Goal: Information Seeking & Learning: Learn about a topic

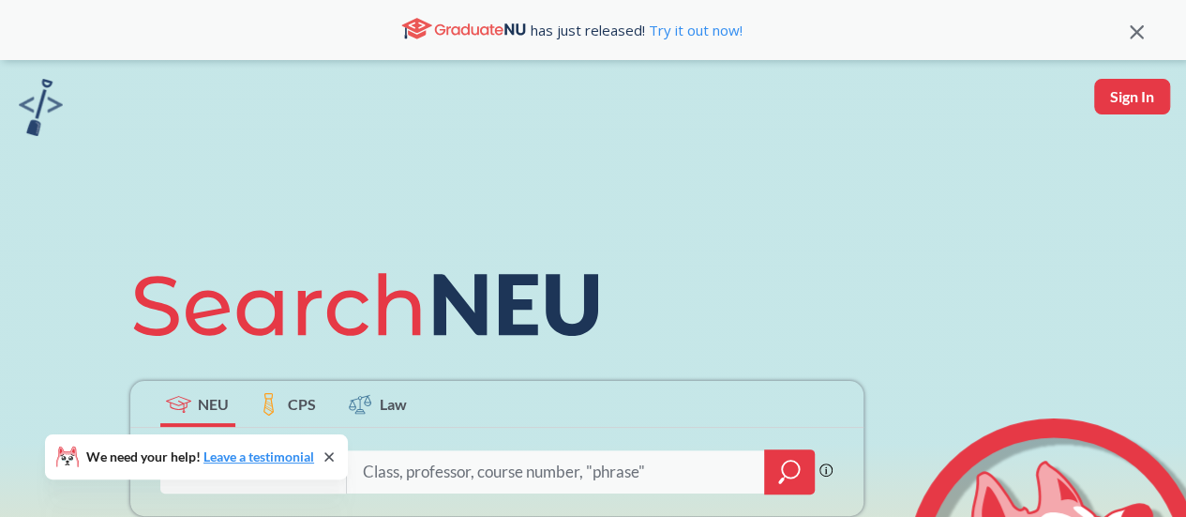
scroll to position [221, 0]
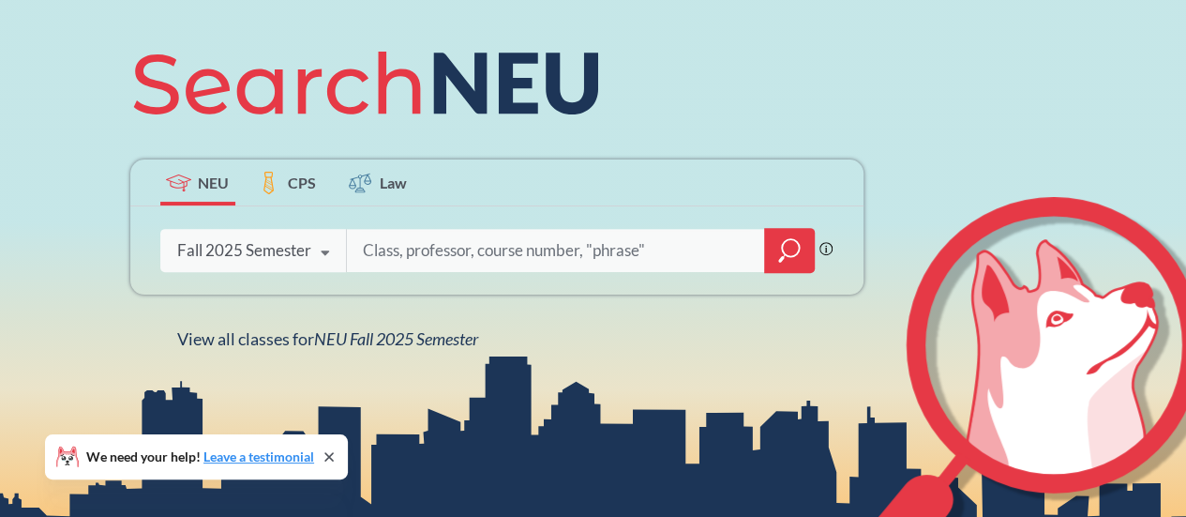
click at [397, 251] on input "search" at bounding box center [556, 250] width 390 height 39
type input "biology"
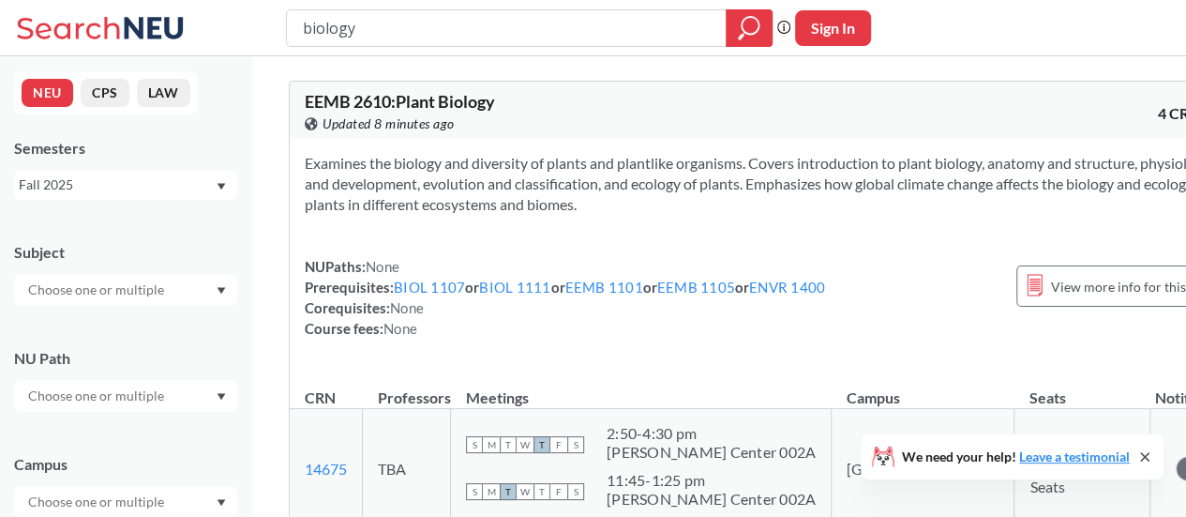
drag, startPoint x: 405, startPoint y: 179, endPoint x: 180, endPoint y: 339, distance: 276.2
click at [180, 339] on div "NU Path" at bounding box center [125, 370] width 223 height 82
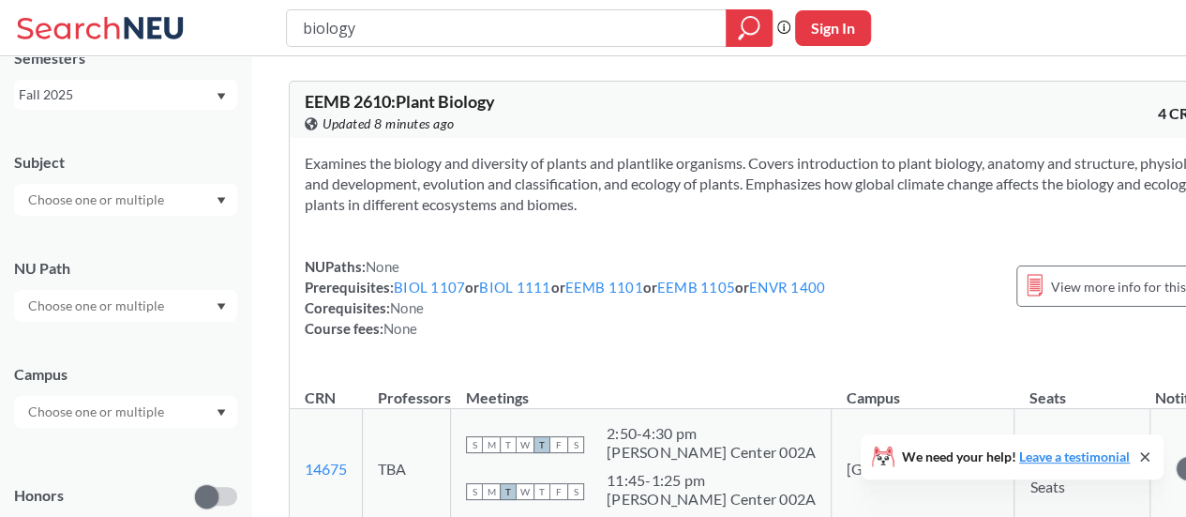
scroll to position [92, 0]
click at [183, 413] on div at bounding box center [125, 410] width 223 height 32
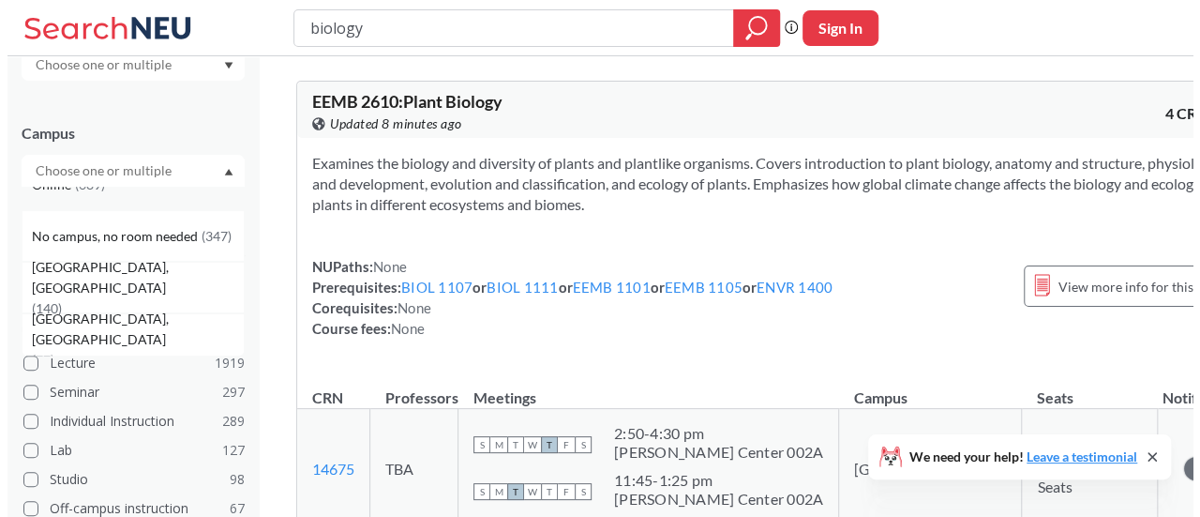
scroll to position [81, 0]
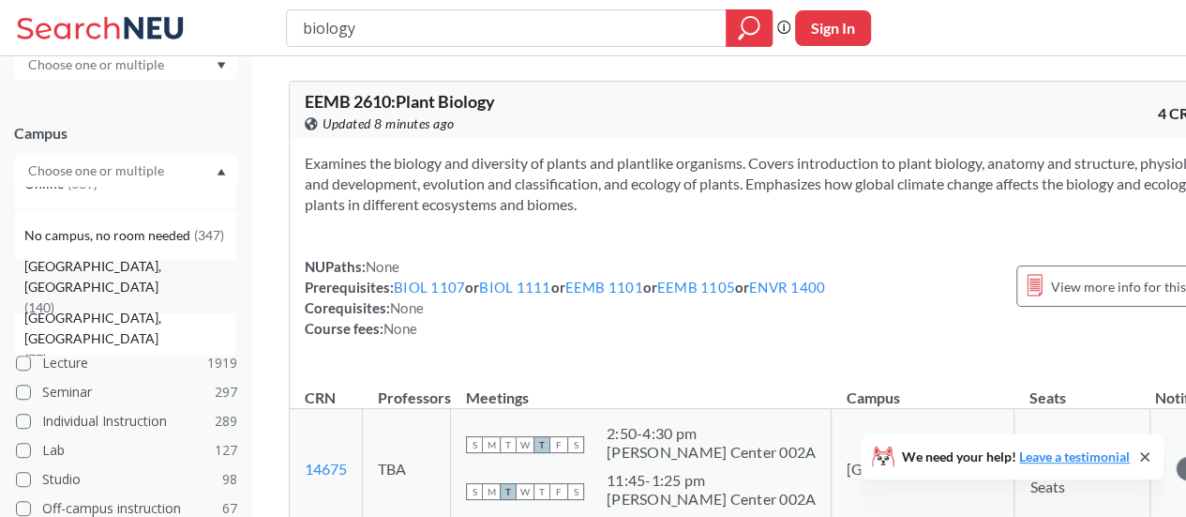
click at [174, 275] on div "Oakland, CA ( 140 )" at bounding box center [130, 287] width 212 height 62
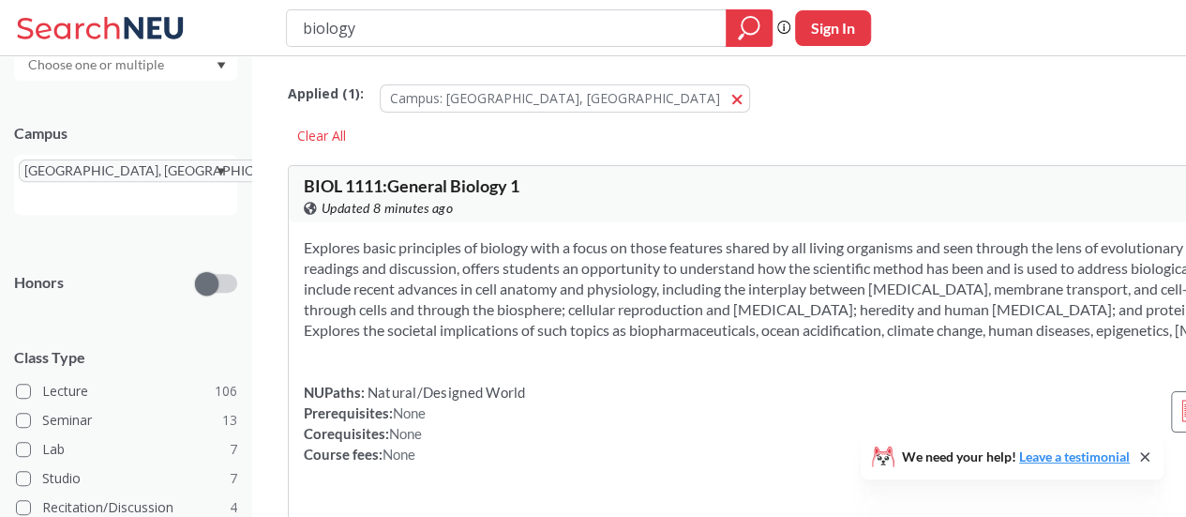
click at [354, 310] on section "Explores basic principles of biology with a focus on those features shared by a…" at bounding box center [845, 288] width 1082 height 103
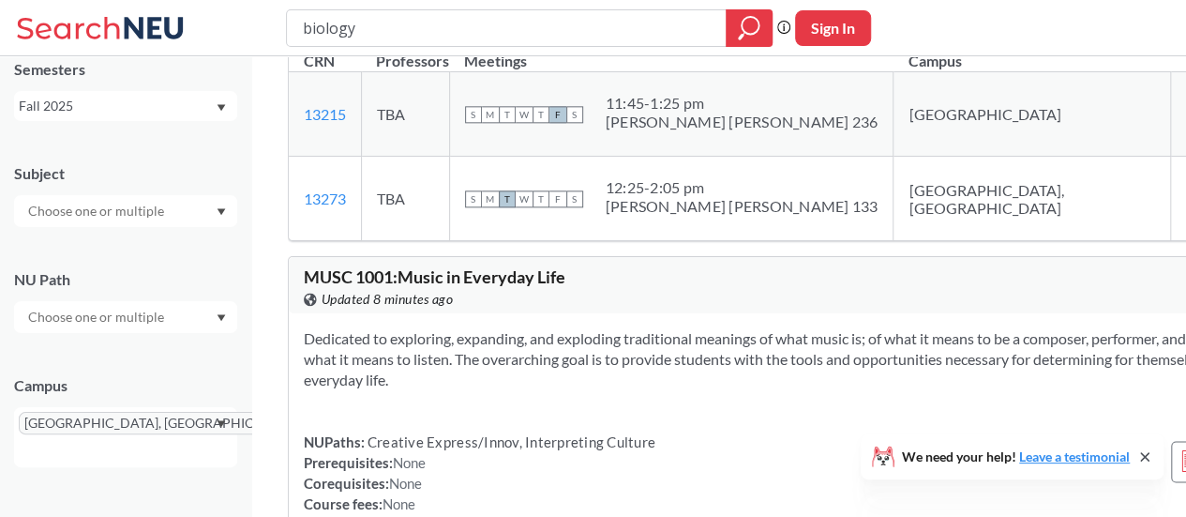
scroll to position [72, 0]
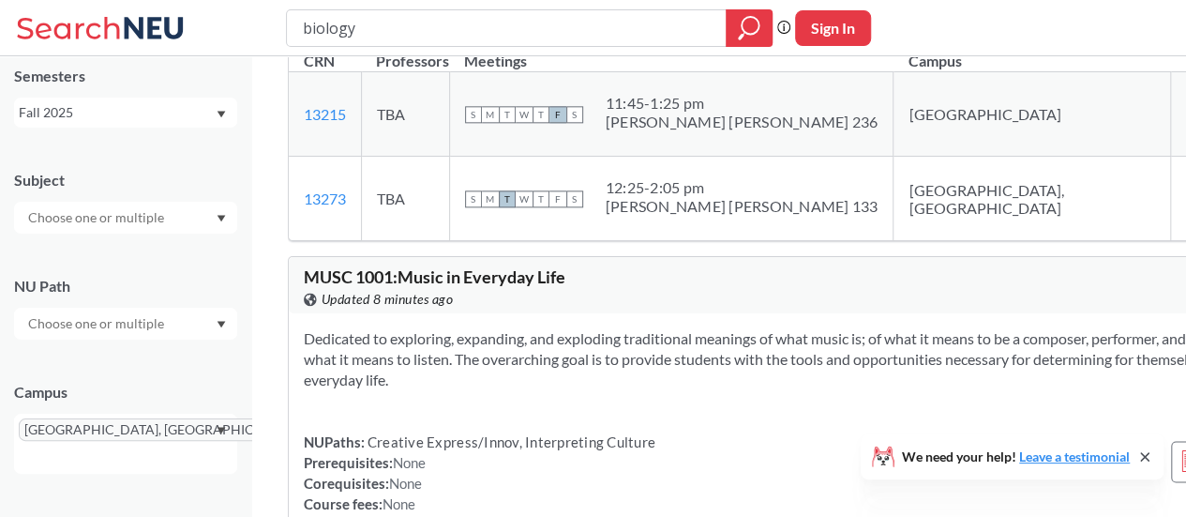
click at [167, 207] on input "text" at bounding box center [97, 217] width 157 height 22
type input "bio"
click at [118, 275] on p "Biology" at bounding box center [130, 270] width 212 height 19
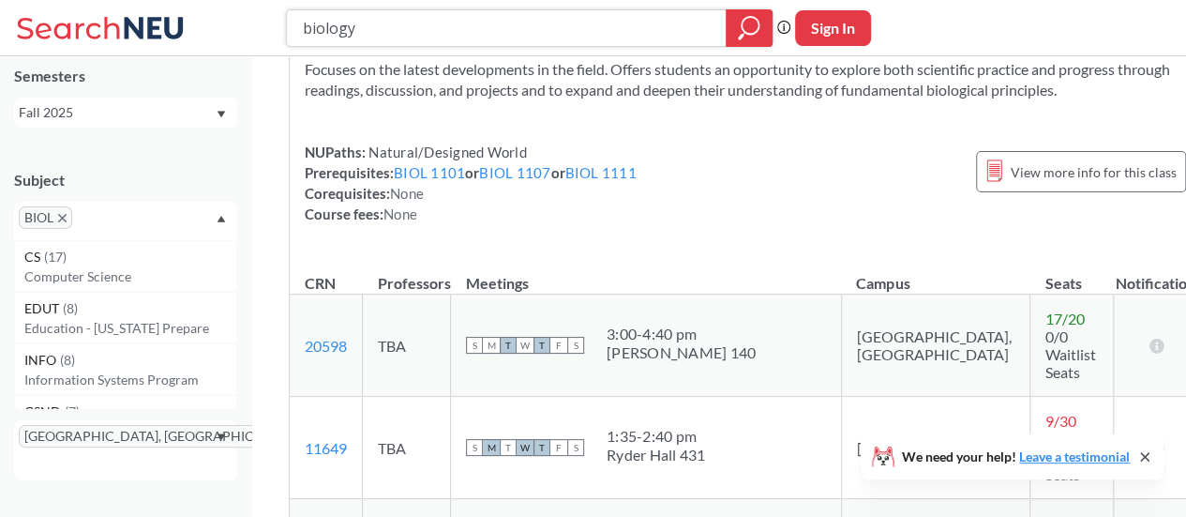
scroll to position [2152, 0]
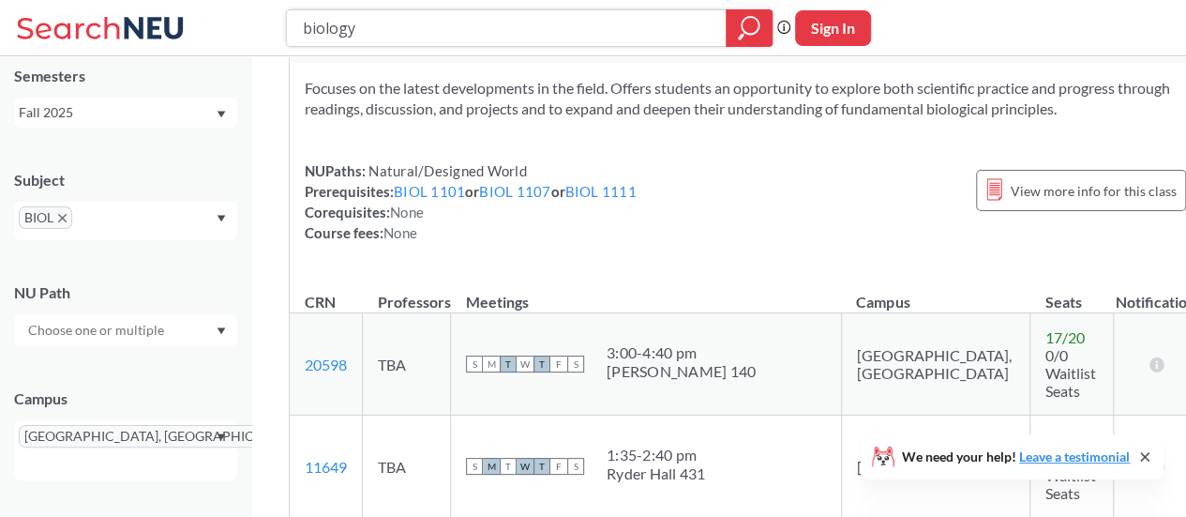
drag, startPoint x: 411, startPoint y: 34, endPoint x: 172, endPoint y: 1, distance: 240.4
click at [172, 1] on div "biology Phrase search guarantees the exact search appears in the results. Ex. I…" at bounding box center [593, 28] width 1186 height 56
type input "chem"
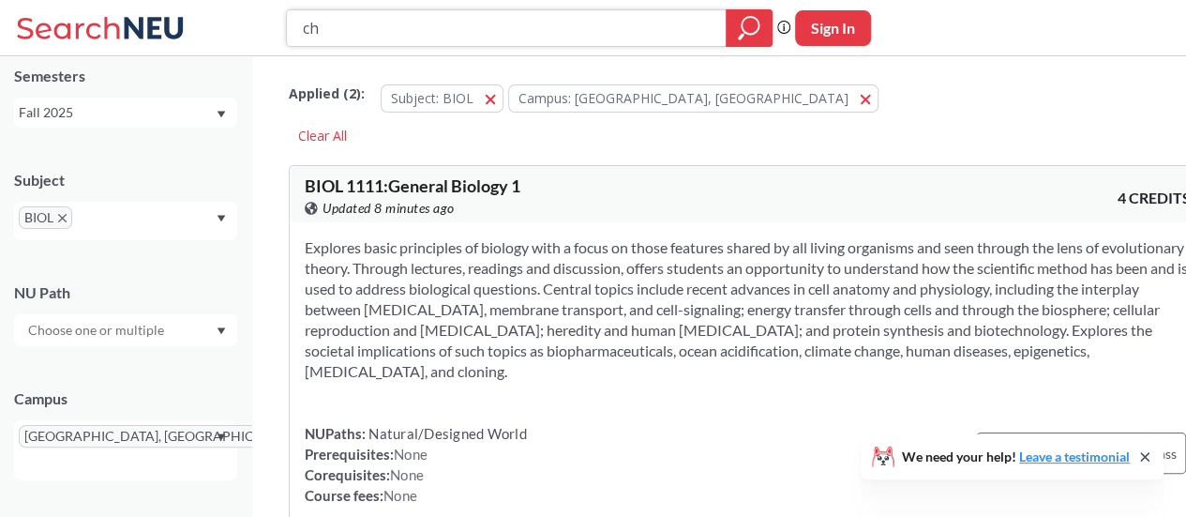
type input "c"
type input "engineering"
click at [752, 26] on icon "magnifying glass" at bounding box center [749, 28] width 22 height 26
click at [67, 217] on icon "X to remove pill" at bounding box center [62, 218] width 8 height 8
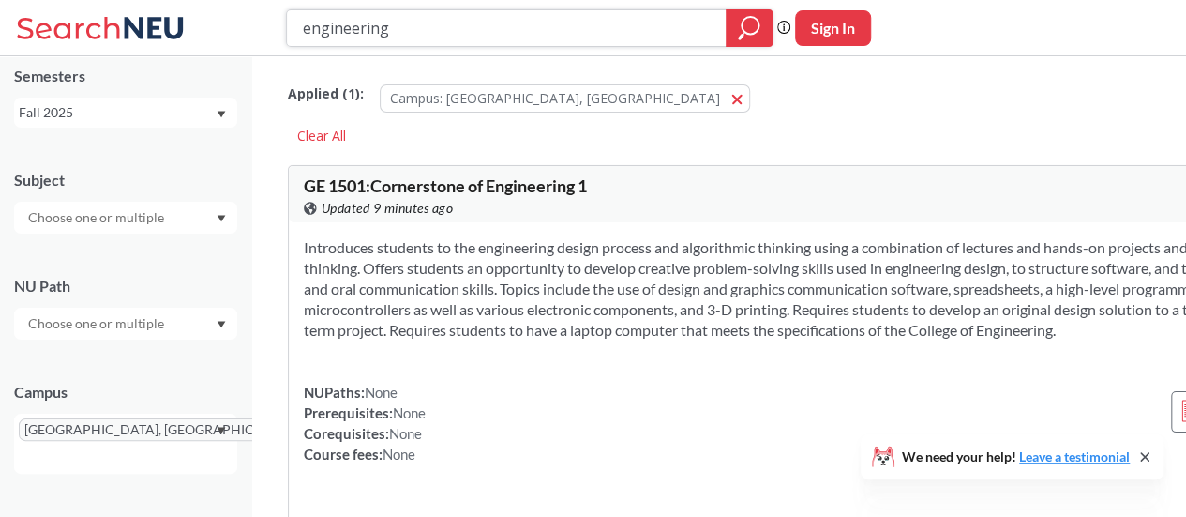
click at [730, 15] on div at bounding box center [749, 27] width 47 height 37
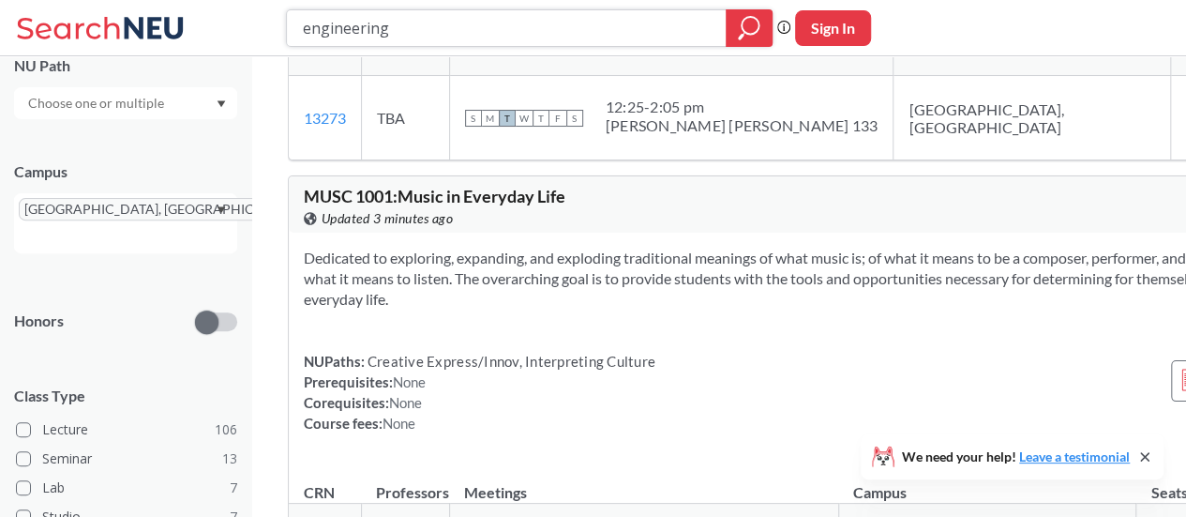
scroll to position [7508, 0]
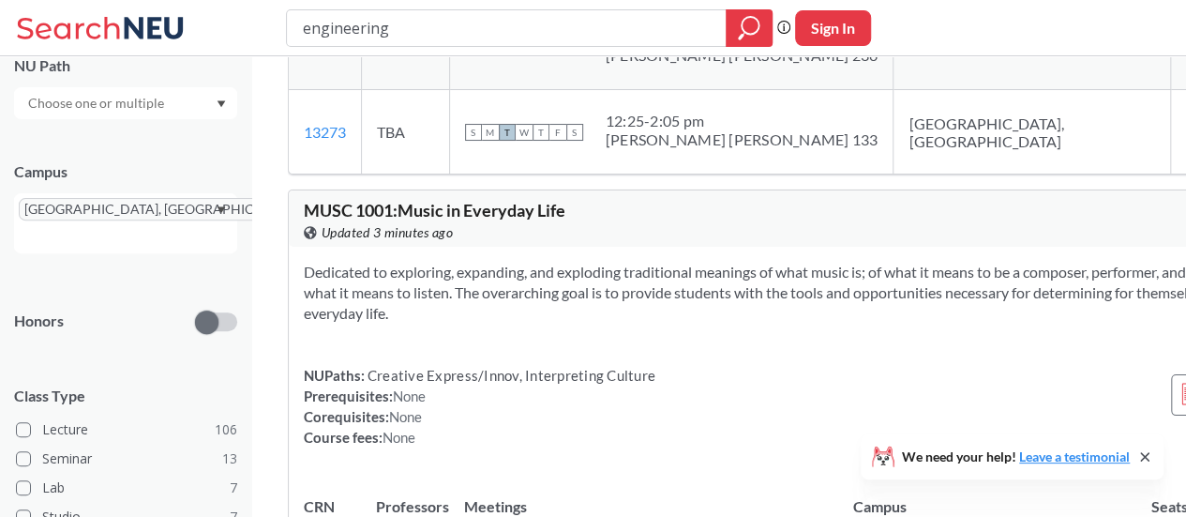
drag, startPoint x: 435, startPoint y: 292, endPoint x: 657, endPoint y: 163, distance: 257.1
drag, startPoint x: 433, startPoint y: 297, endPoint x: 531, endPoint y: 227, distance: 120.2
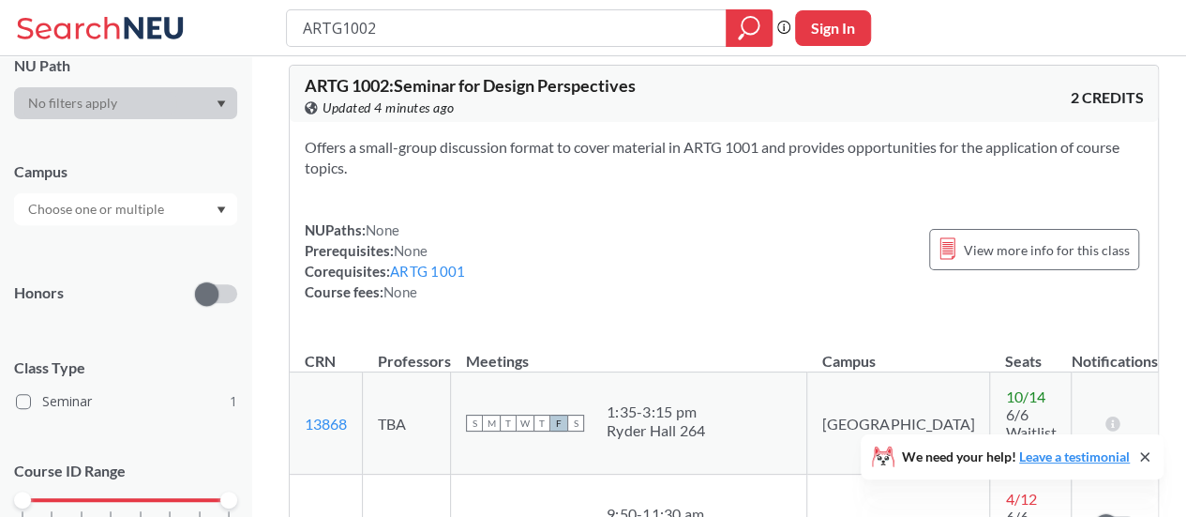
scroll to position [7, 0]
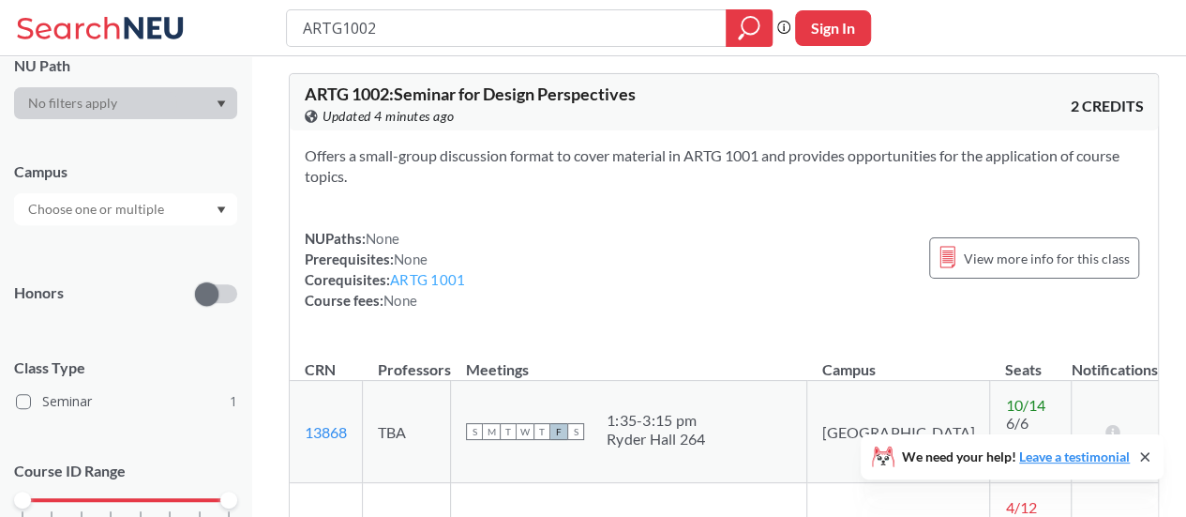
click at [427, 283] on link "ARTG 1001" at bounding box center [427, 279] width 75 height 17
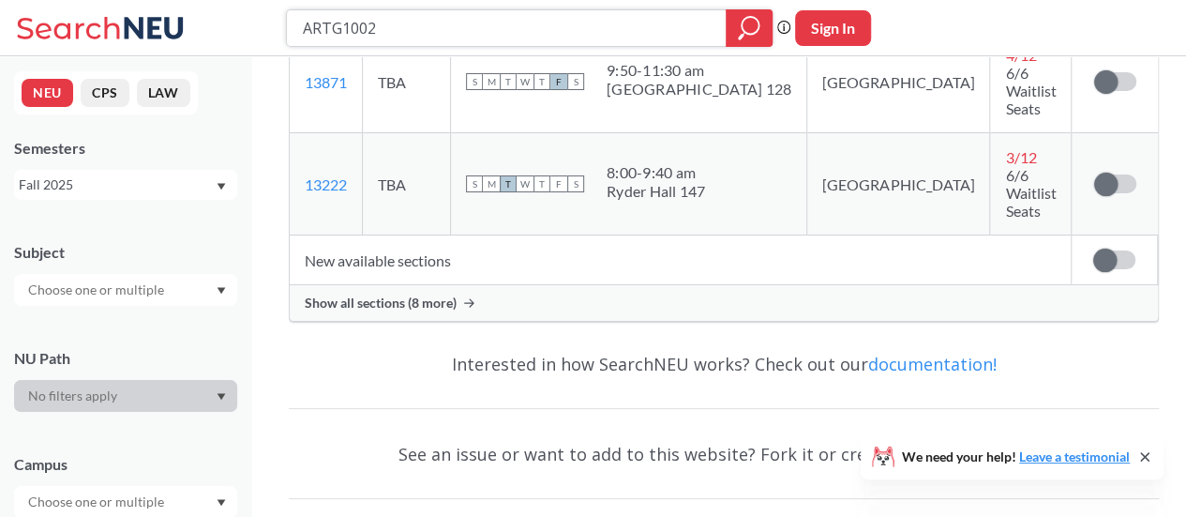
scroll to position [460, 0]
type input "engineering"
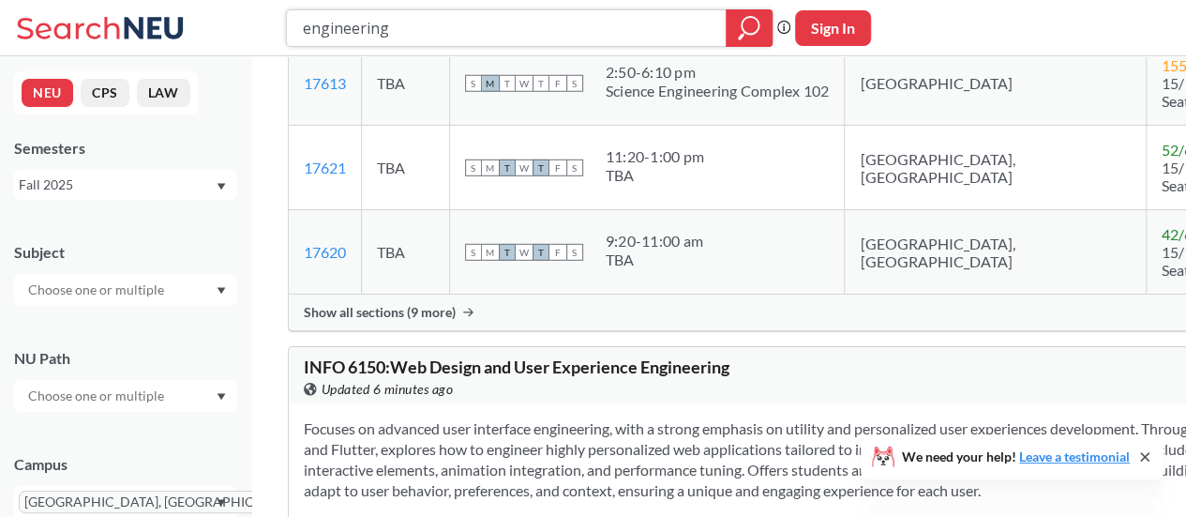
scroll to position [2549, 0]
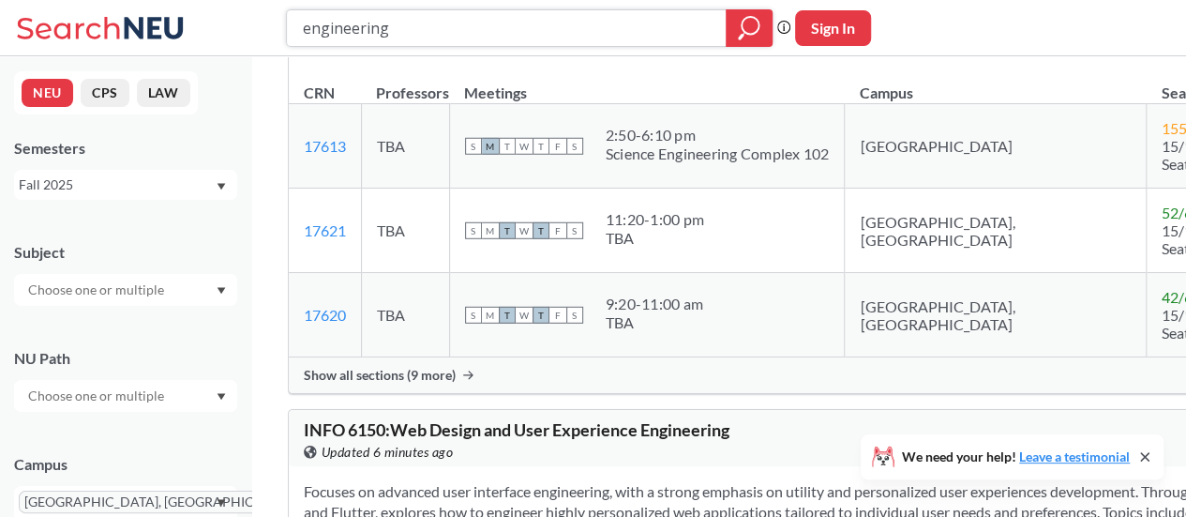
drag, startPoint x: 411, startPoint y: 29, endPoint x: 264, endPoint y: 47, distance: 147.3
click at [264, 47] on div "engineering Phrase search guarantees the exact search appears in the results. E…" at bounding box center [593, 28] width 1186 height 56
type input "pottery"
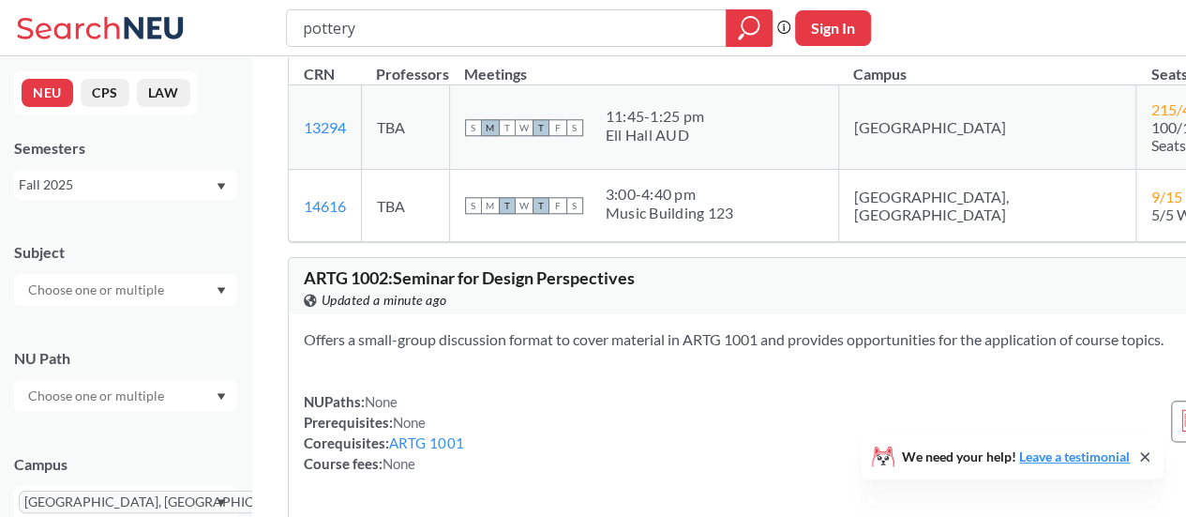
scroll to position [921, 0]
click at [453, 22] on input "pottery" at bounding box center [507, 28] width 412 height 32
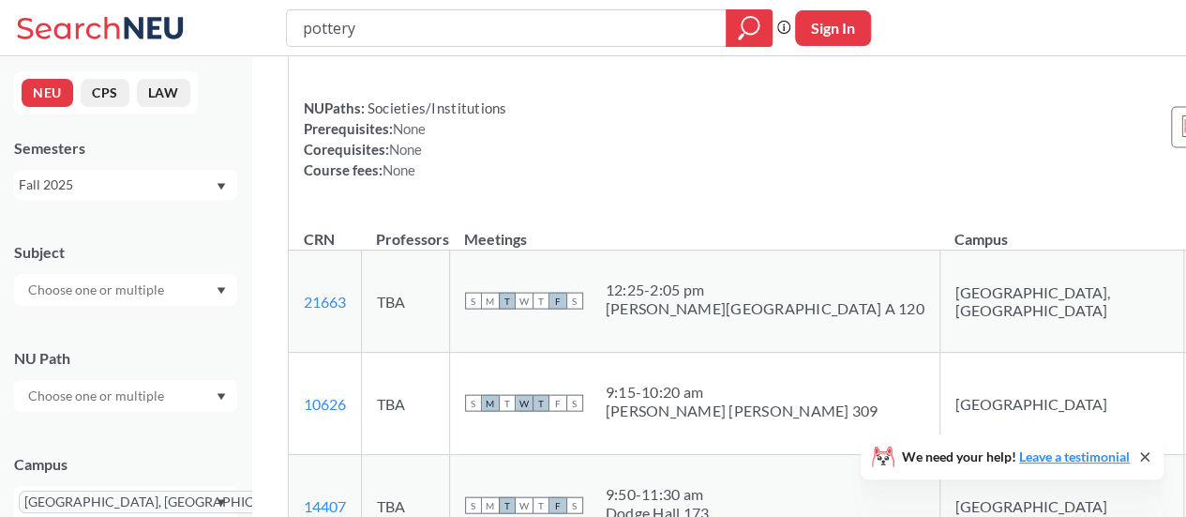
scroll to position [1881, 0]
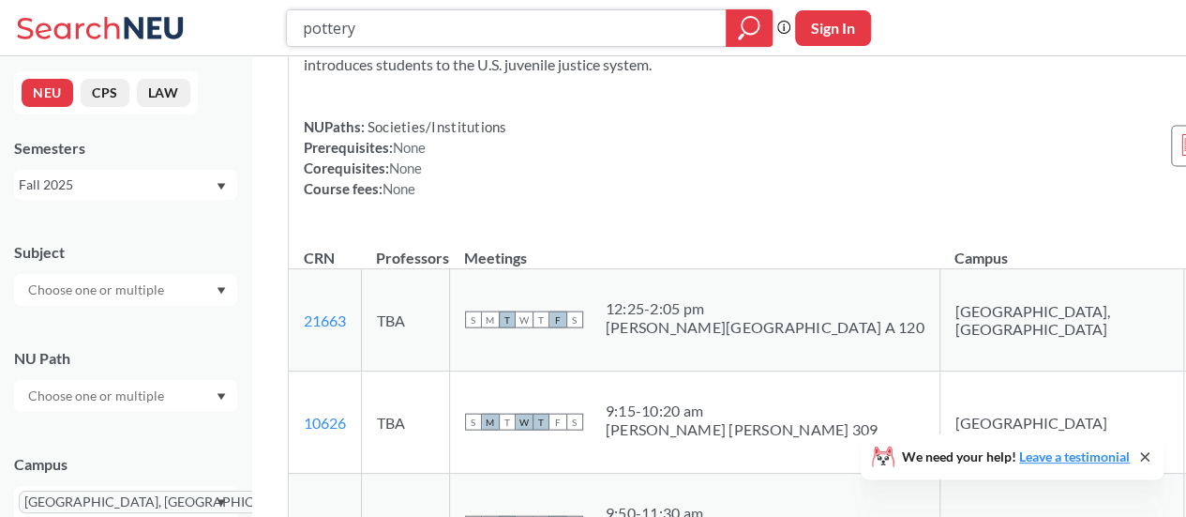
drag, startPoint x: 432, startPoint y: 36, endPoint x: 272, endPoint y: 53, distance: 161.3
click at [272, 53] on div "pottery Phrase search guarantees the exact search appears in the results. Ex. I…" at bounding box center [593, 28] width 1186 height 56
paste input "PHIL 1165"
type input "PHIL 1165"
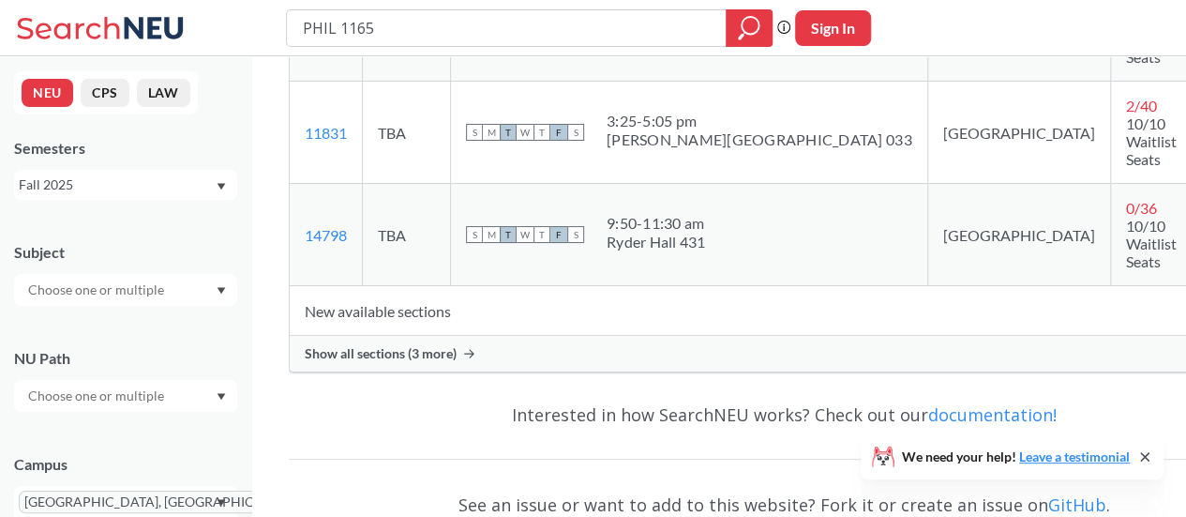
scroll to position [517, 0]
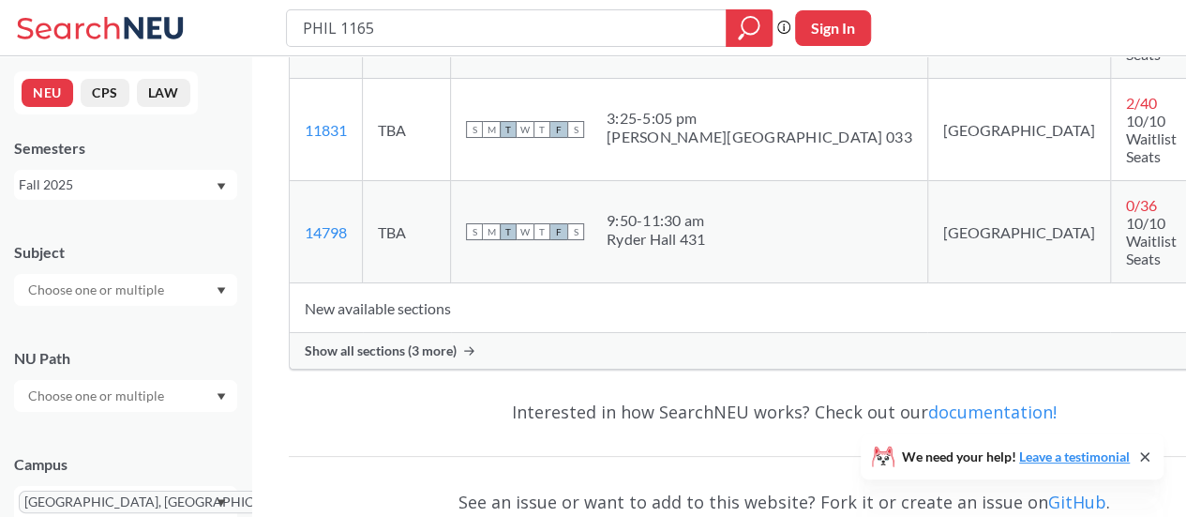
click at [399, 342] on span "Show all sections (3 more)" at bounding box center [381, 350] width 152 height 17
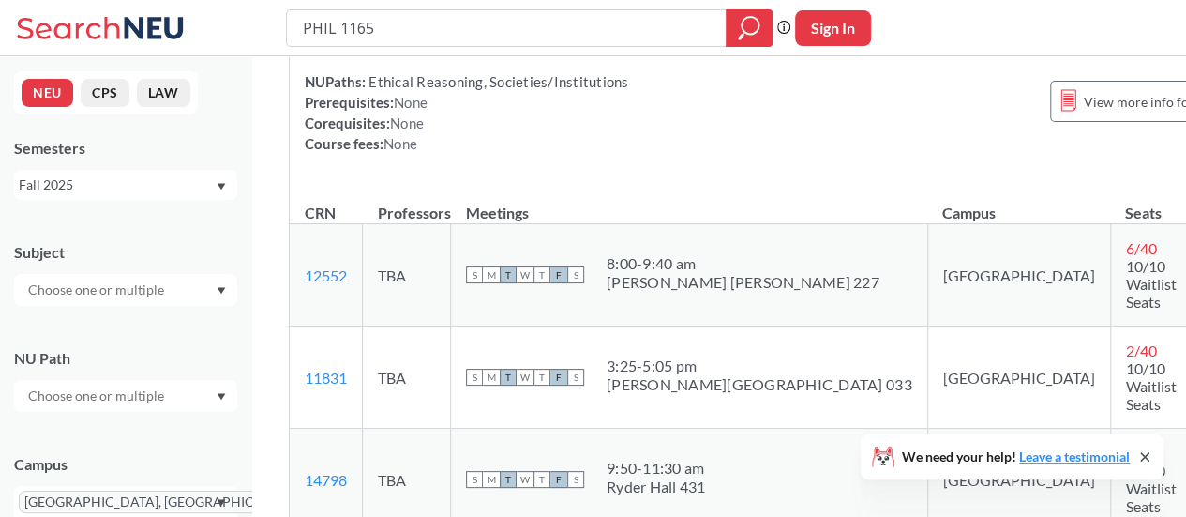
scroll to position [0, 0]
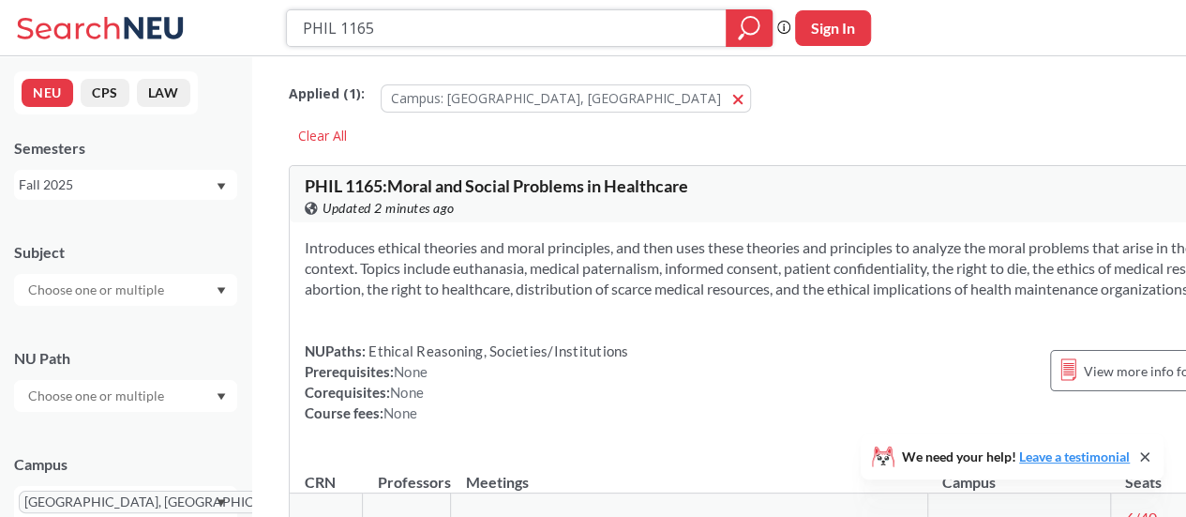
drag, startPoint x: 436, startPoint y: 37, endPoint x: 218, endPoint y: 8, distance: 219.3
click at [218, 8] on div "PHIL 1165 Phrase search guarantees the exact search appears in the results. Ex.…" at bounding box center [593, 28] width 1186 height 56
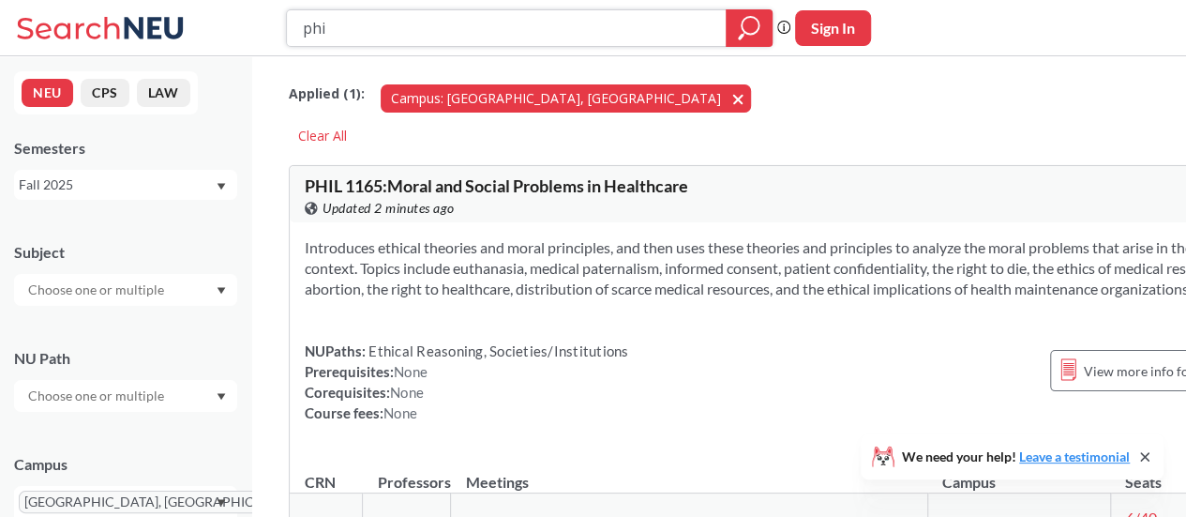
type input "phil"
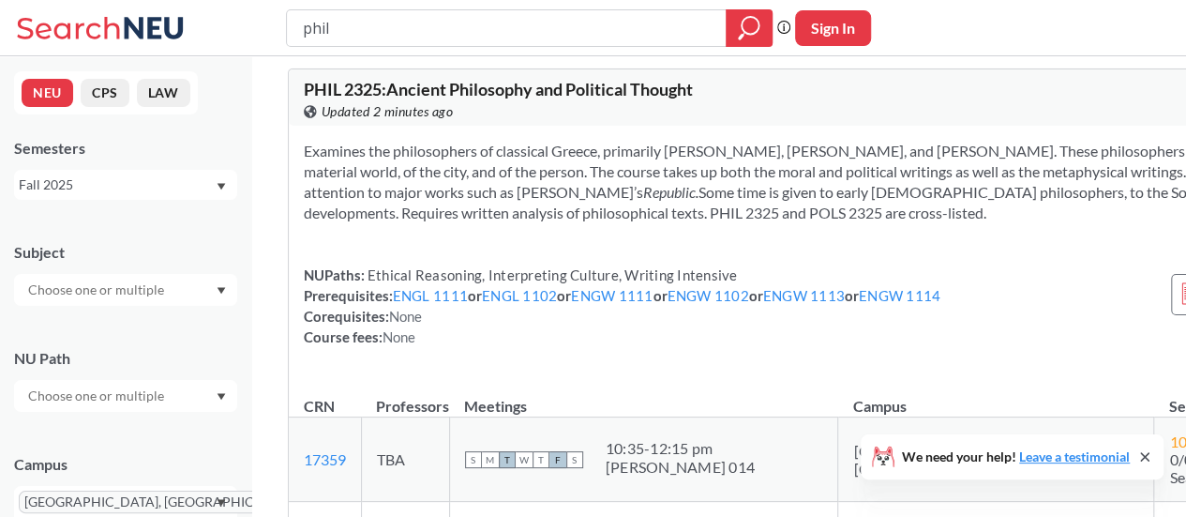
scroll to position [94, 0]
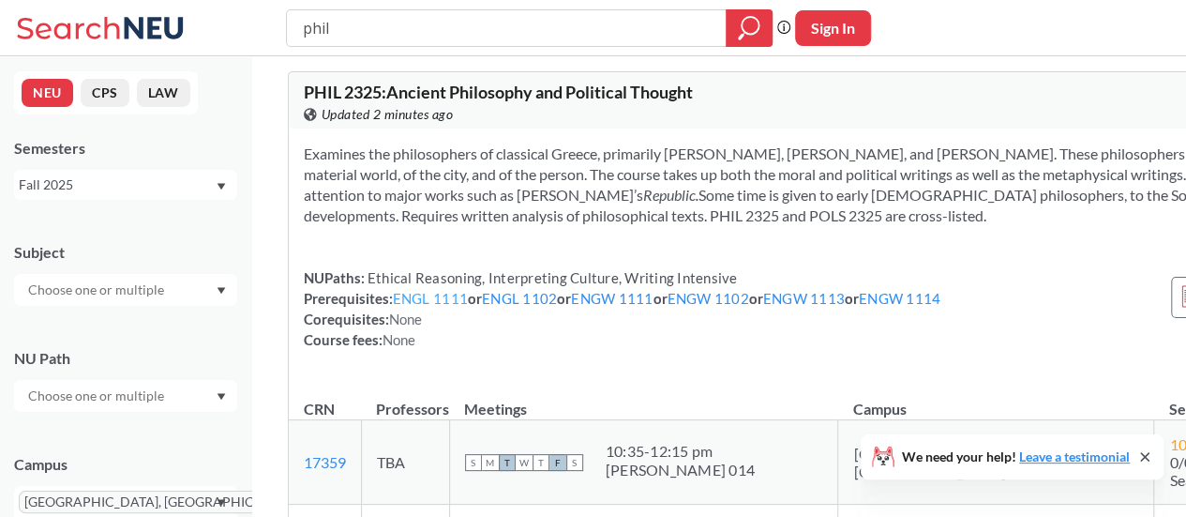
click at [451, 307] on link "ENGL 1111" at bounding box center [430, 298] width 75 height 17
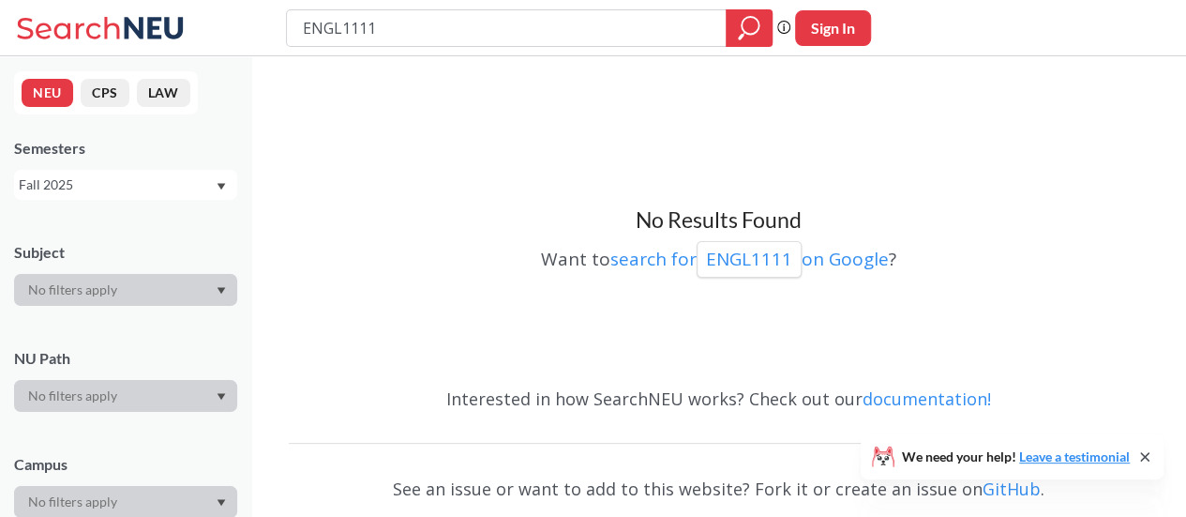
type input "phil"
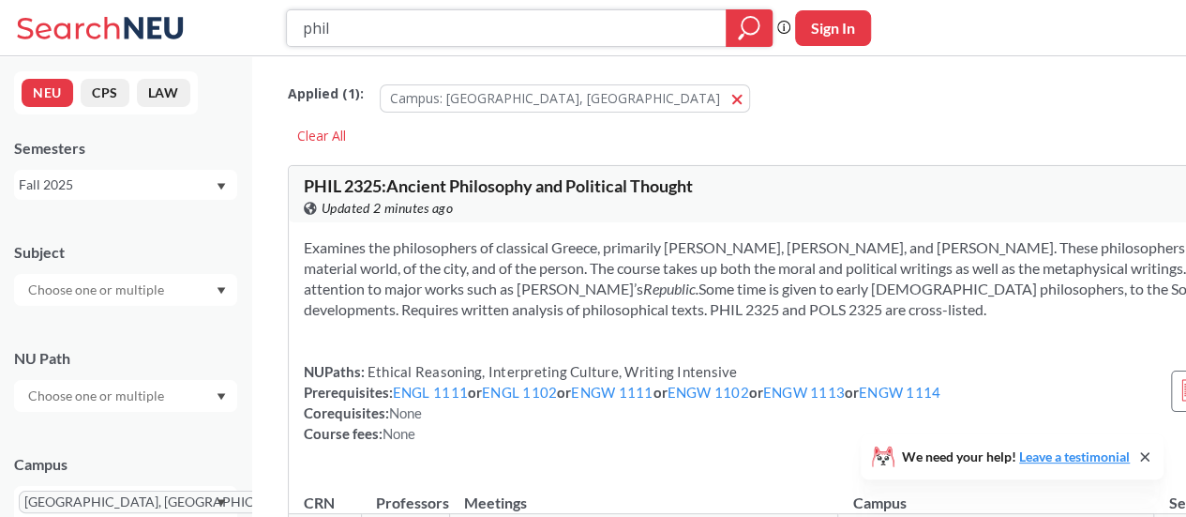
click at [746, 22] on icon "magnifying glass" at bounding box center [749, 28] width 22 height 26
click at [202, 80] on div "NEU CPS LAW Semesters Fall 2025 Subject NU Path Campus Oakland, CA Honors Class…" at bounding box center [125, 286] width 251 height 460
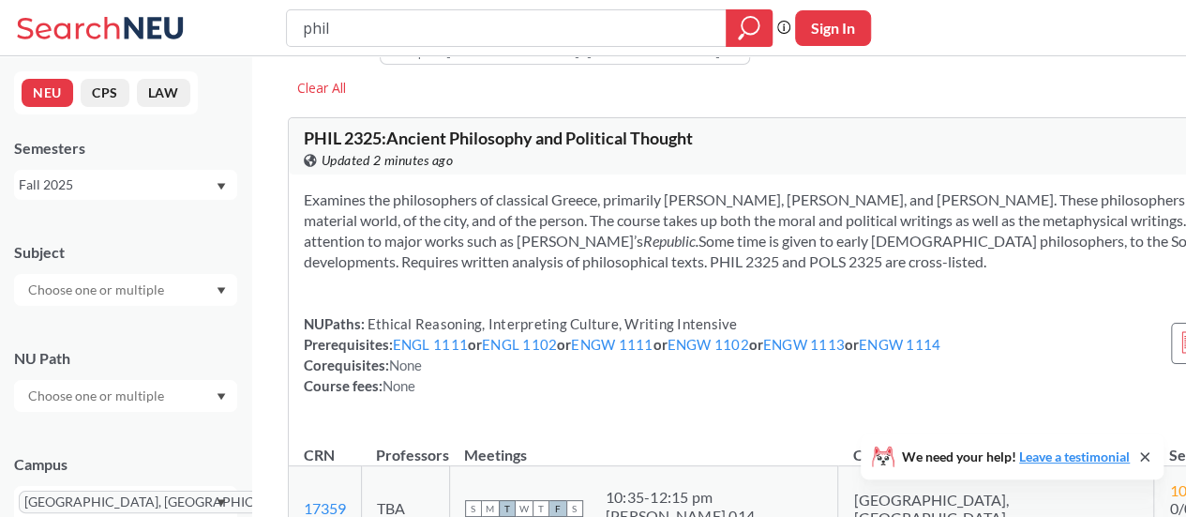
scroll to position [46, 0]
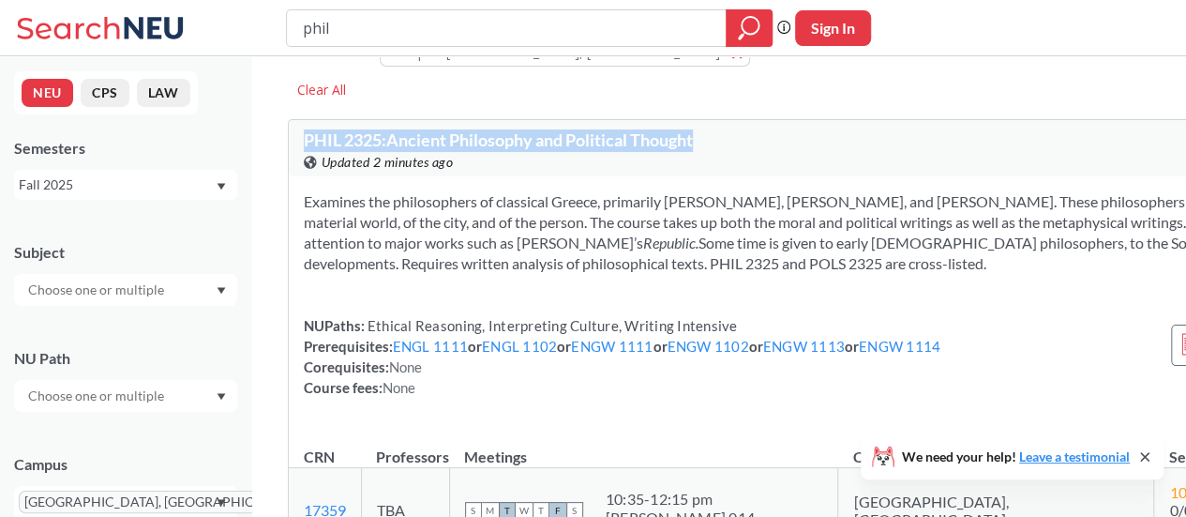
drag, startPoint x: 307, startPoint y: 138, endPoint x: 699, endPoint y: 130, distance: 391.9
click at [693, 130] on span "PHIL 2325 : Ancient Philosophy and Political Thought" at bounding box center [498, 139] width 389 height 21
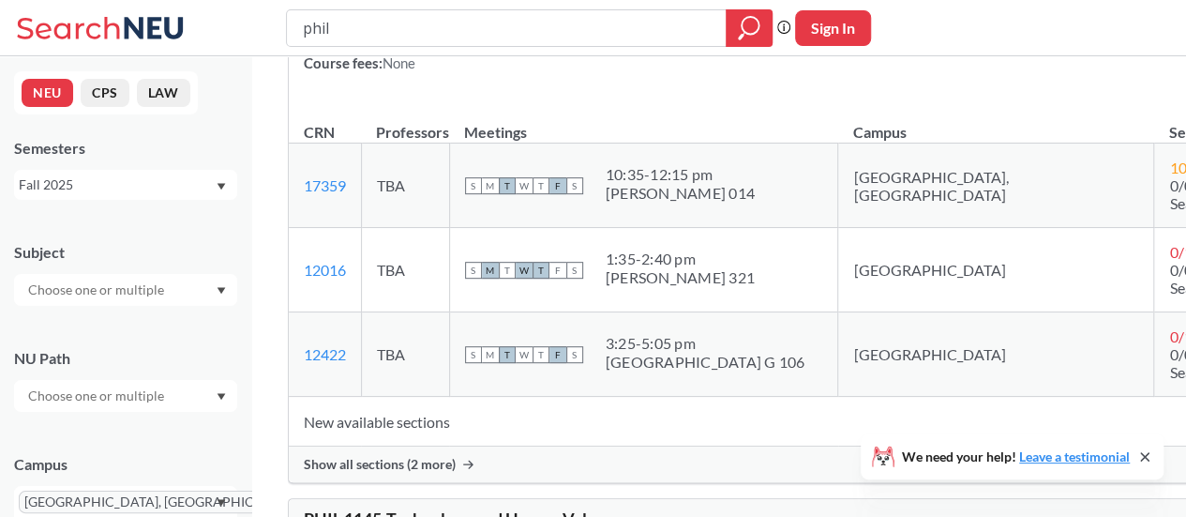
scroll to position [372, 0]
click at [1169, 174] on span "10 / 15" at bounding box center [1188, 166] width 39 height 18
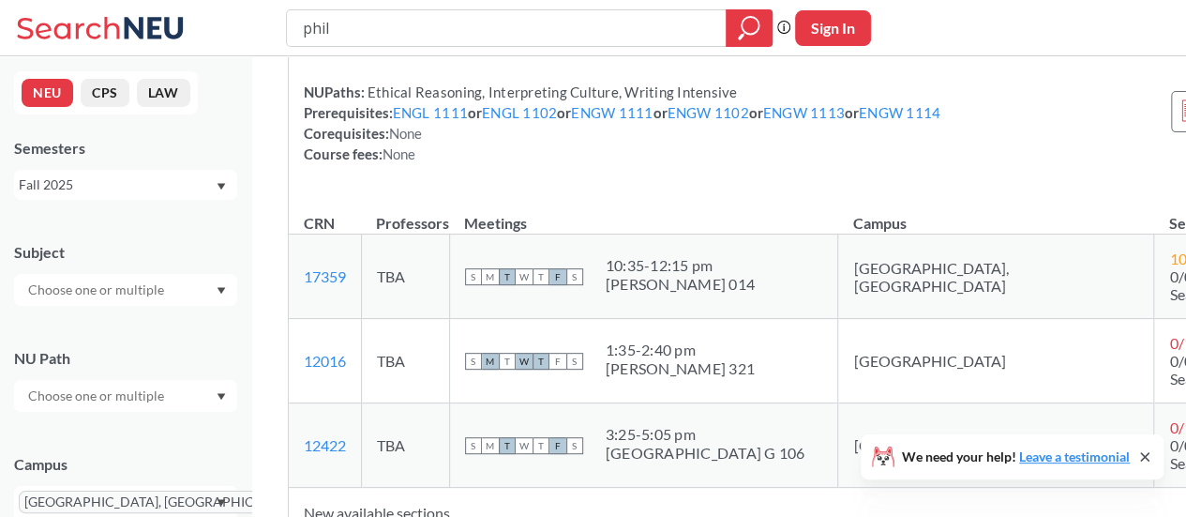
scroll to position [275, 0]
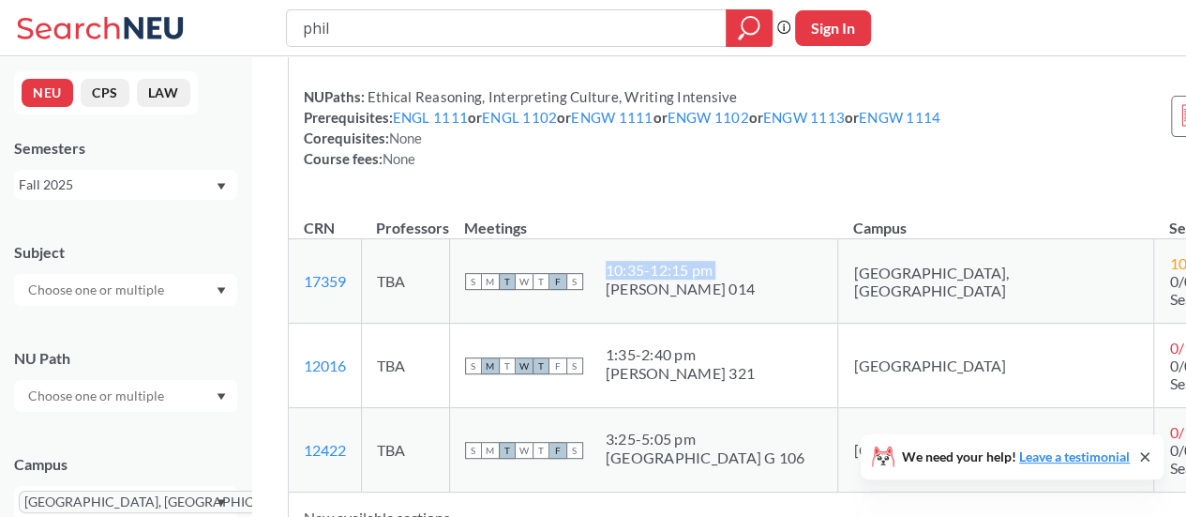
drag, startPoint x: 624, startPoint y: 325, endPoint x: 765, endPoint y: 326, distance: 140.6
click at [765, 323] on td "S M T W T F S 10:35 - 12:15 pm Lucie Stern 014" at bounding box center [643, 281] width 389 height 84
copy div "10:35 - 12:15 pm"
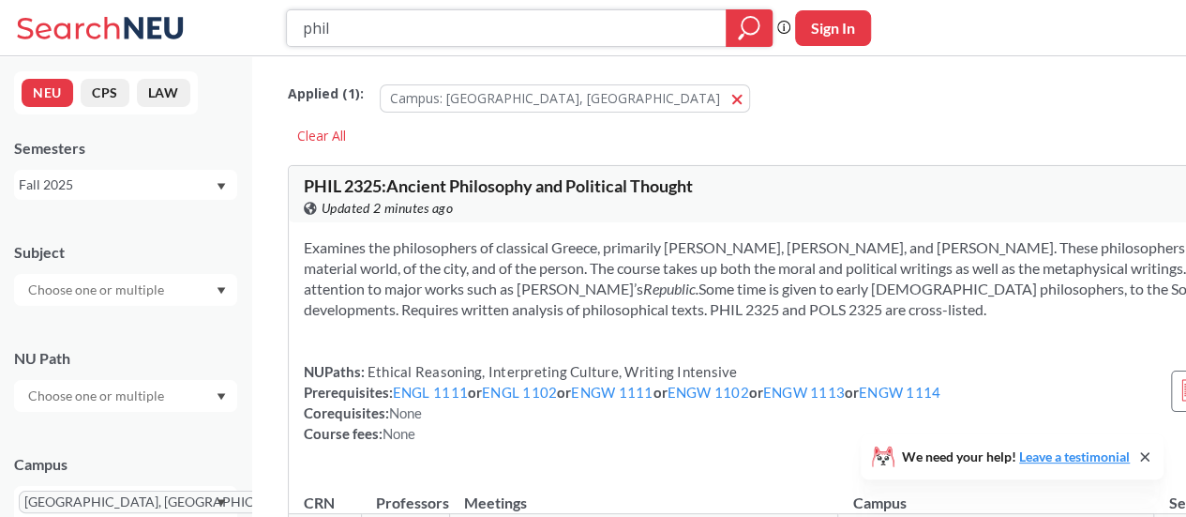
drag, startPoint x: 371, startPoint y: 29, endPoint x: 244, endPoint y: 2, distance: 130.4
click at [244, 2] on div "phil Phrase search guarantees the exact search appears in the results. Ex. If y…" at bounding box center [593, 28] width 1186 height 56
click at [472, 24] on input "phil" at bounding box center [507, 28] width 412 height 32
paste input "BIOL 2299"
type input "BIOL 2299"
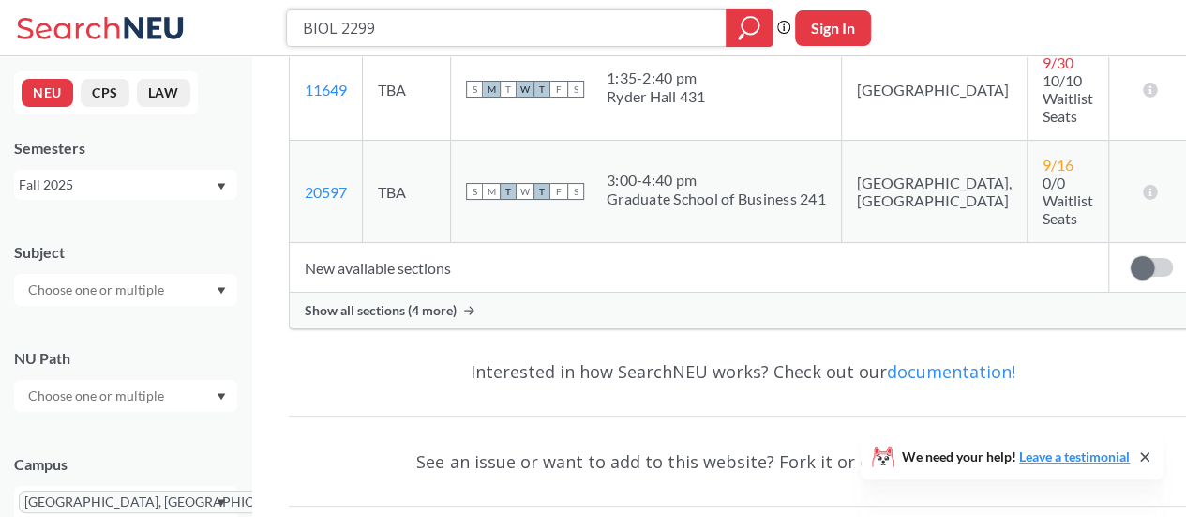
scroll to position [537, 0]
click at [417, 301] on span "Show all sections (4 more)" at bounding box center [381, 309] width 152 height 17
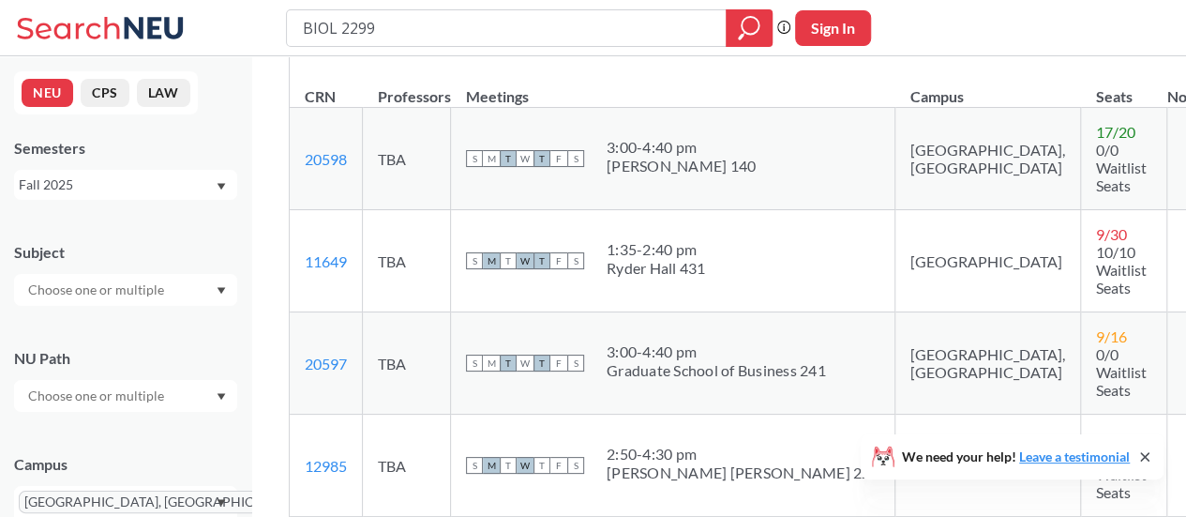
scroll to position [303, 0]
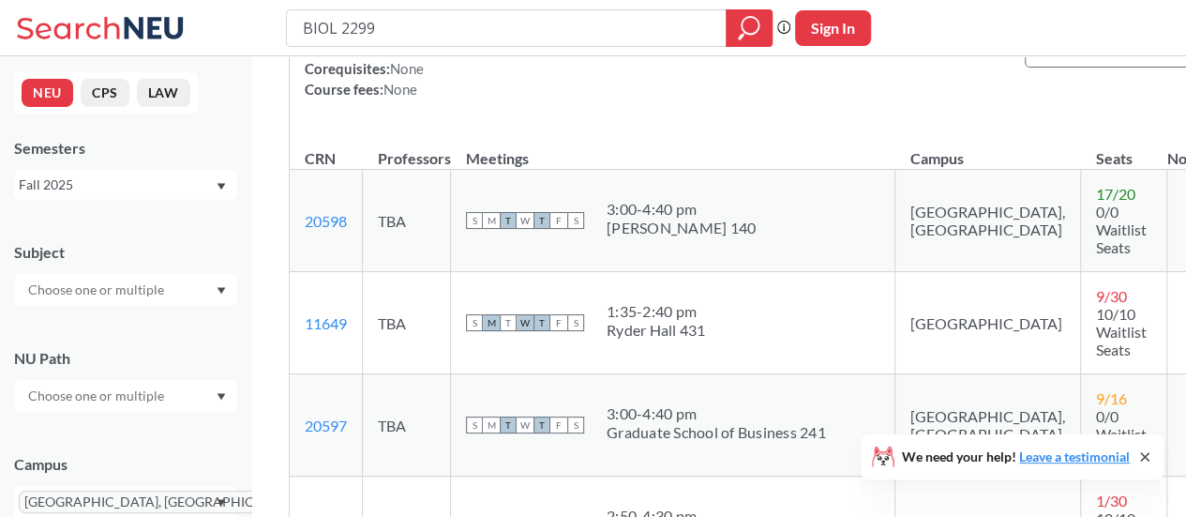
click at [615, 230] on div "3:00 - 4:40 pm Vera Long 140" at bounding box center [681, 220] width 149 height 41
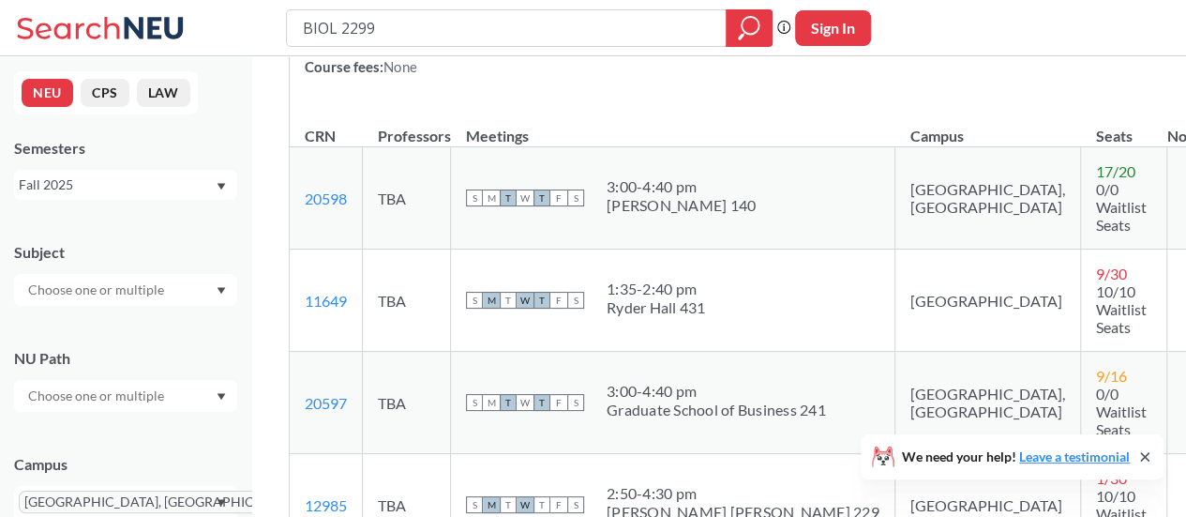
scroll to position [350, 0]
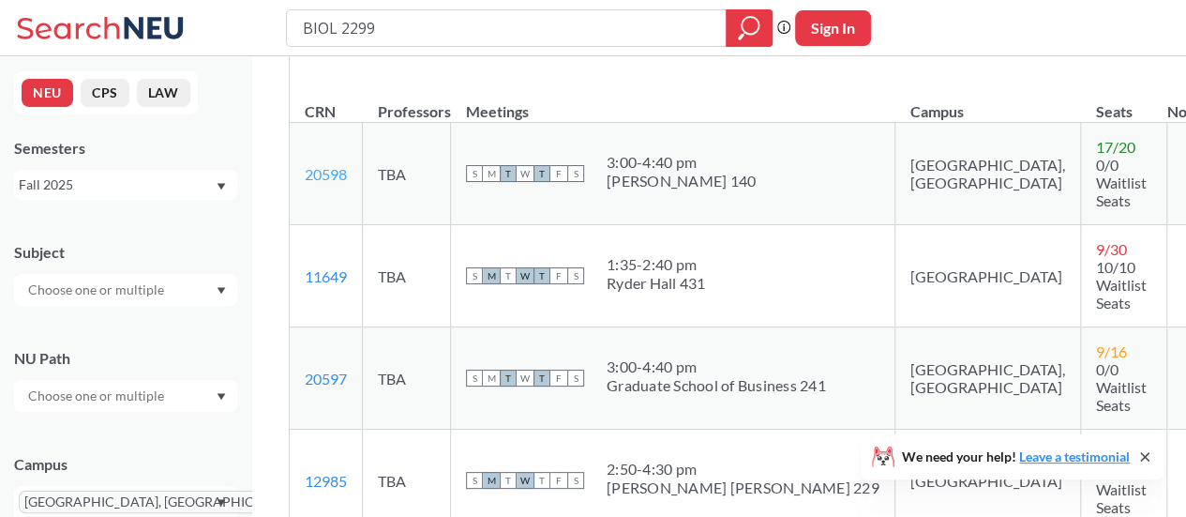
click at [315, 165] on link "20598" at bounding box center [326, 174] width 42 height 18
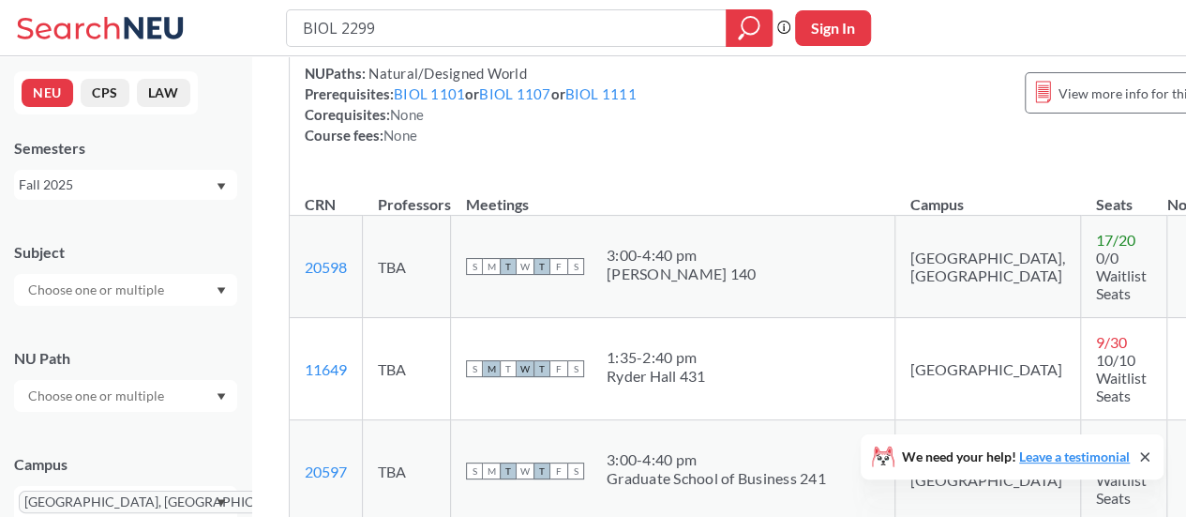
scroll to position [260, 0]
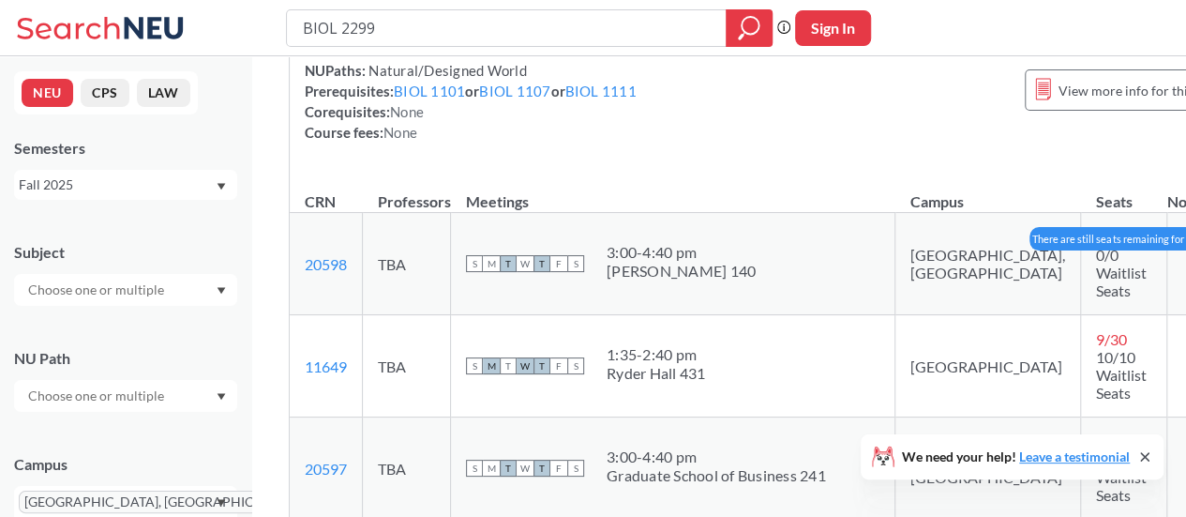
click at [1199, 256] on icon at bounding box center [1208, 263] width 18 height 15
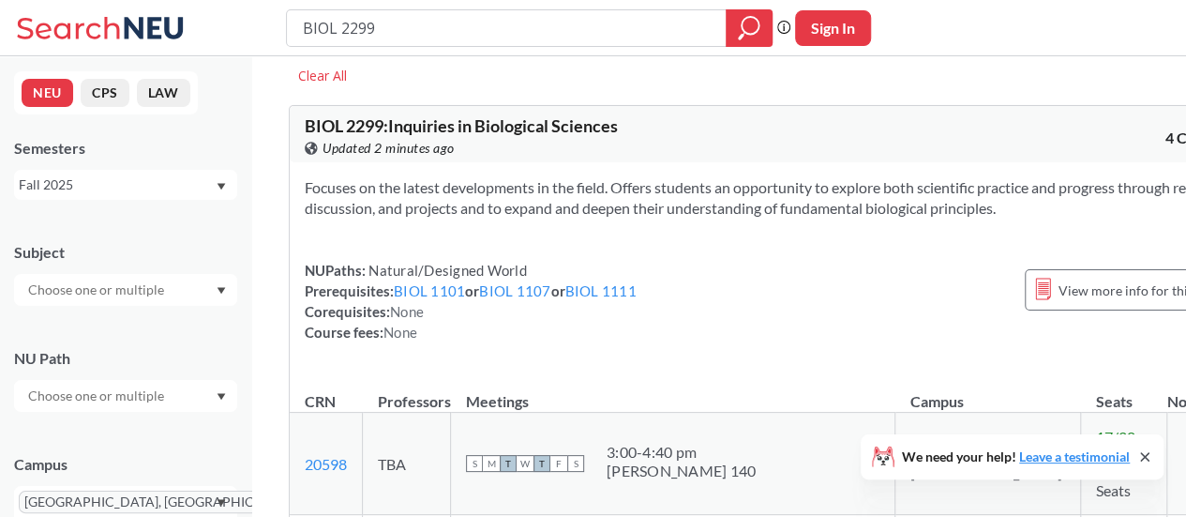
scroll to position [0, 0]
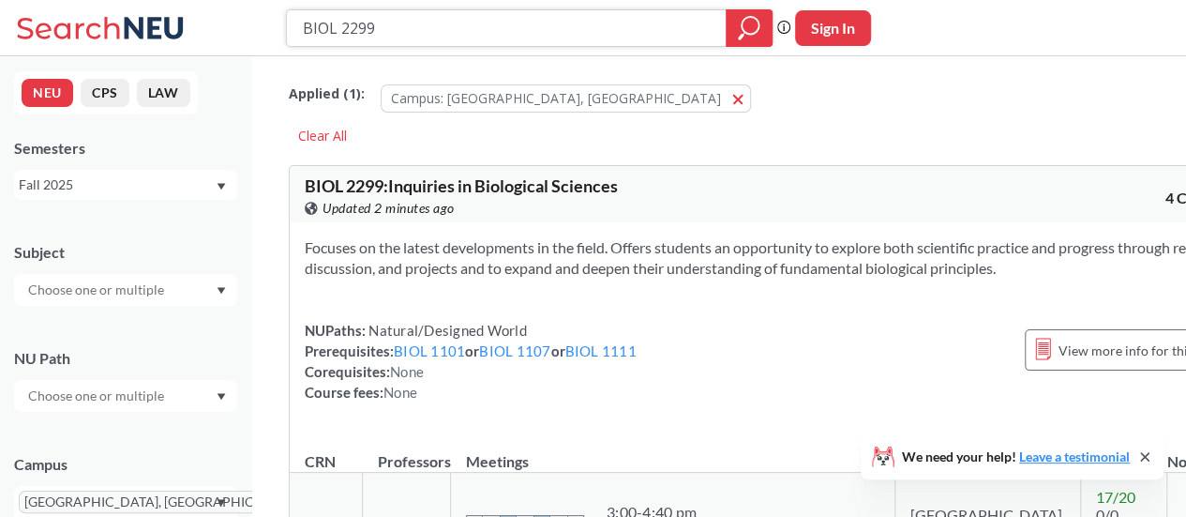
drag, startPoint x: 424, startPoint y: 33, endPoint x: 378, endPoint y: 27, distance: 46.3
click at [378, 27] on input "BIOL 2299" at bounding box center [507, 28] width 412 height 32
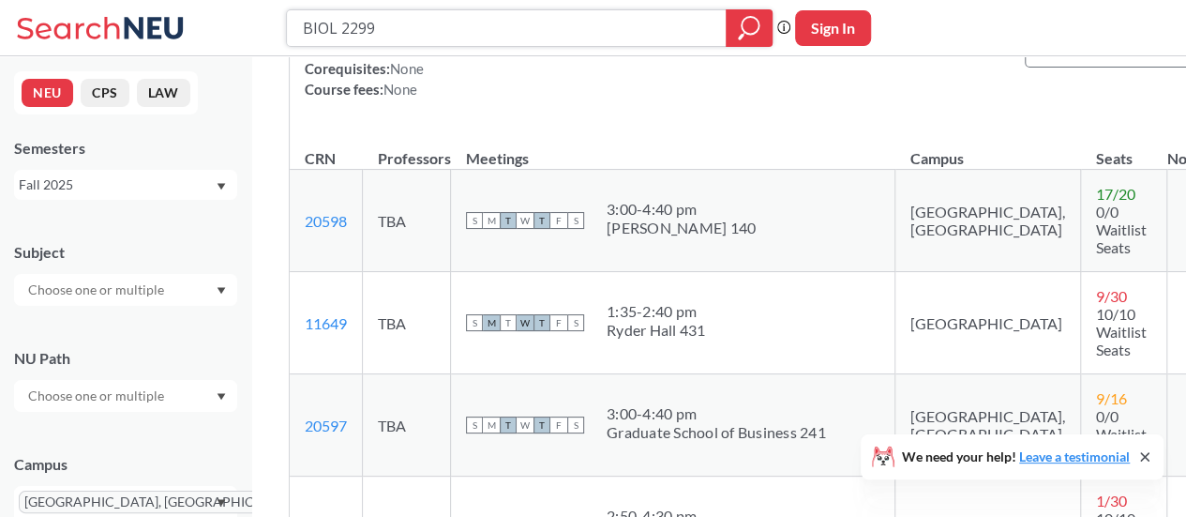
scroll to position [309, 0]
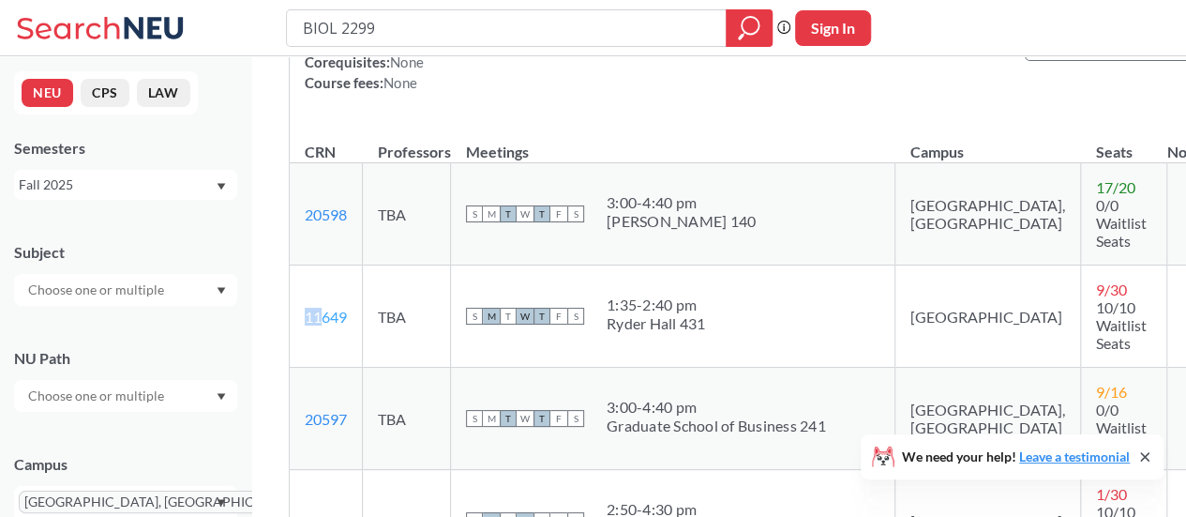
drag, startPoint x: 297, startPoint y: 307, endPoint x: 324, endPoint y: 300, distance: 28.2
click at [324, 300] on td "11649 View this section on Banner." at bounding box center [326, 316] width 73 height 102
drag, startPoint x: 300, startPoint y: 204, endPoint x: 352, endPoint y: 200, distance: 52.7
click at [352, 200] on td "20598 View this section on Banner." at bounding box center [326, 214] width 73 height 102
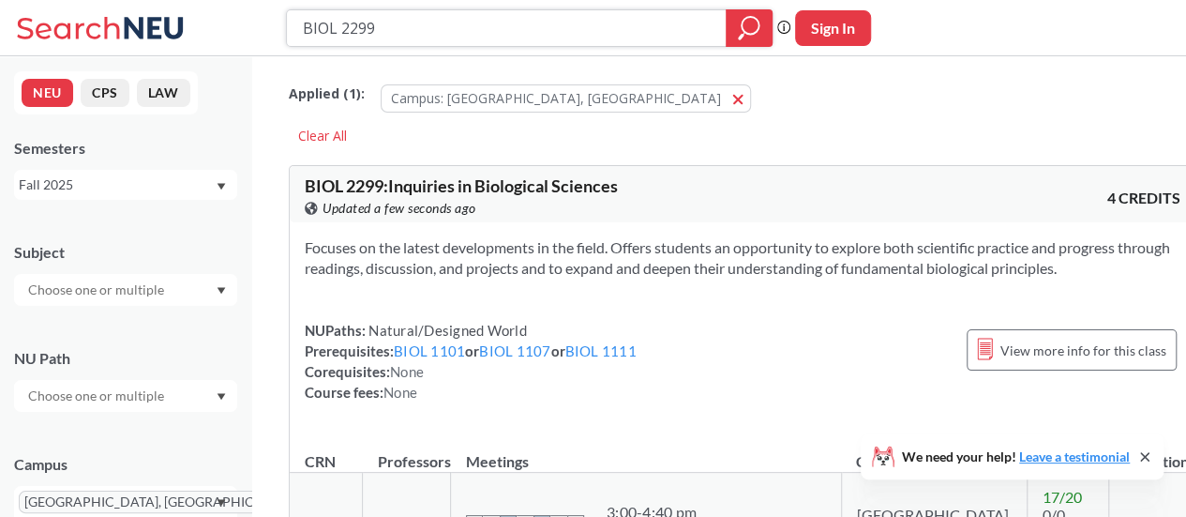
drag, startPoint x: 439, startPoint y: 35, endPoint x: 251, endPoint y: 14, distance: 188.6
click at [251, 14] on div "BIOL 2299 Phrase search guarantees the exact search appears in the results. Ex.…" at bounding box center [593, 28] width 1186 height 56
paste input "CHEM 1161"
type input "CHEM 1161"
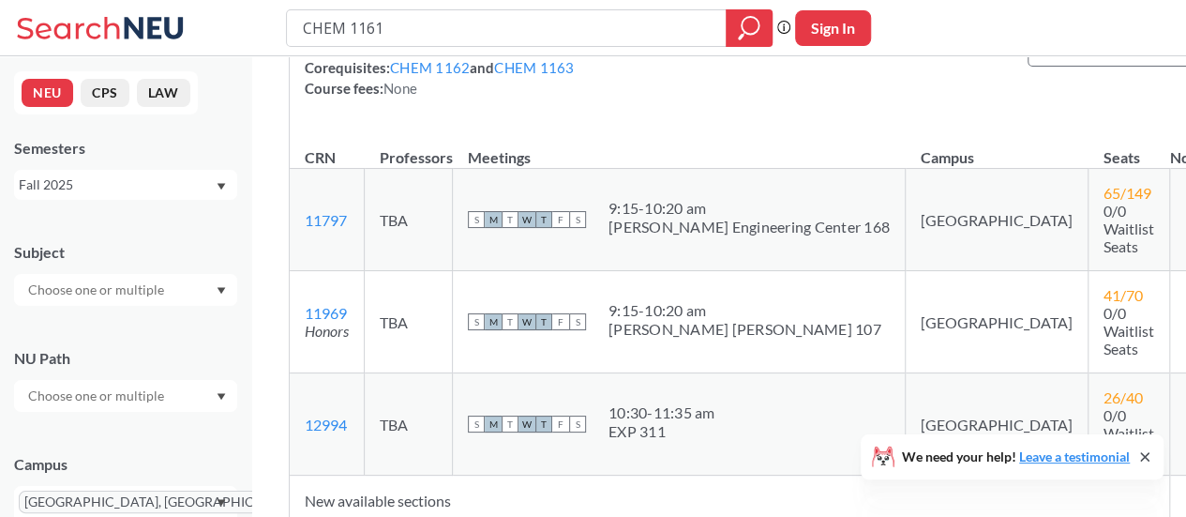
scroll to position [367, 0]
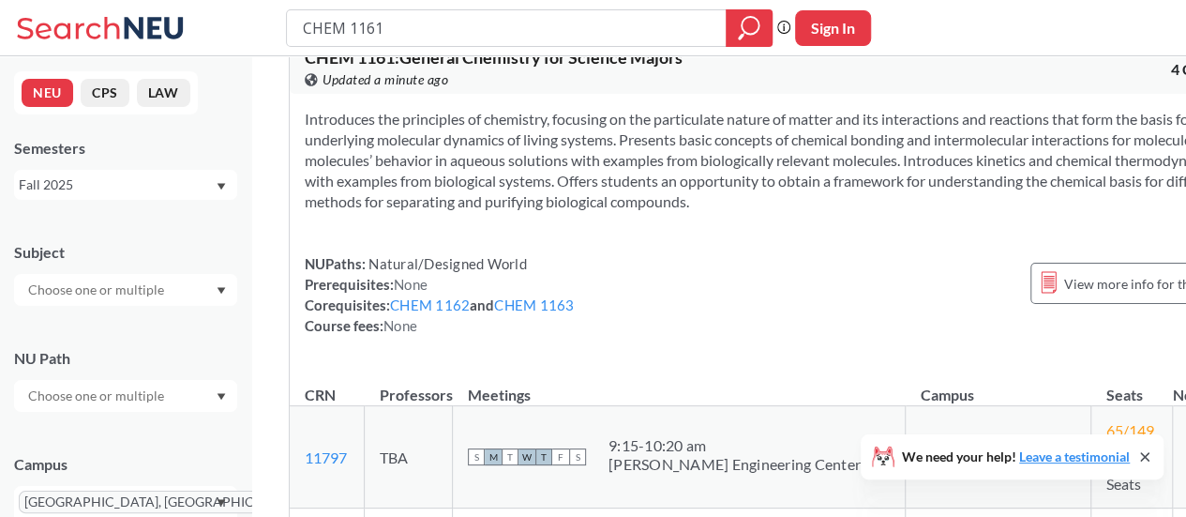
scroll to position [95, 0]
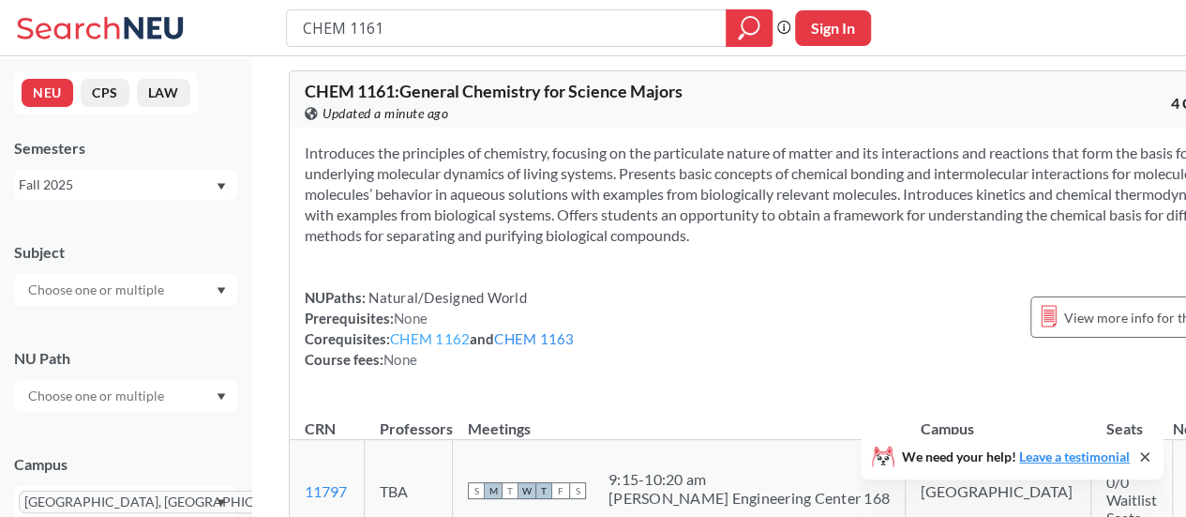
click at [444, 347] on link "CHEM 1162" at bounding box center [430, 338] width 80 height 17
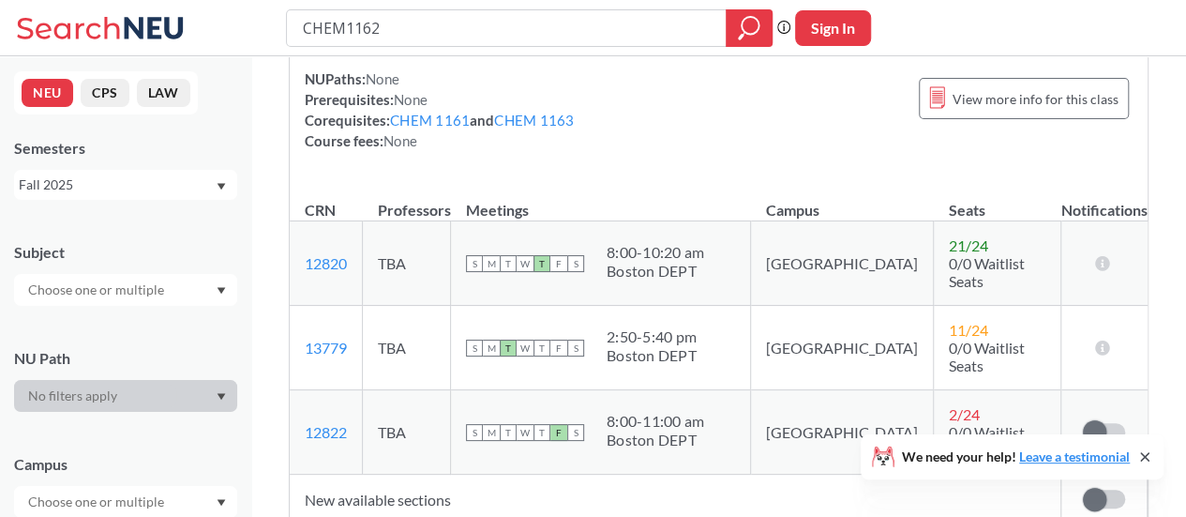
scroll to position [281, 0]
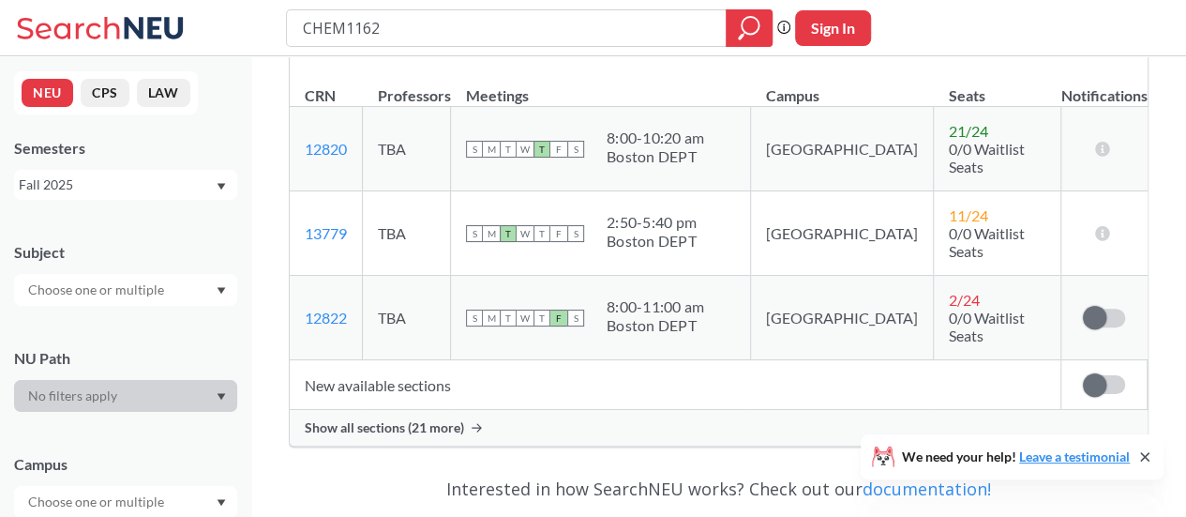
click at [449, 419] on span "Show all sections (21 more)" at bounding box center [384, 427] width 159 height 17
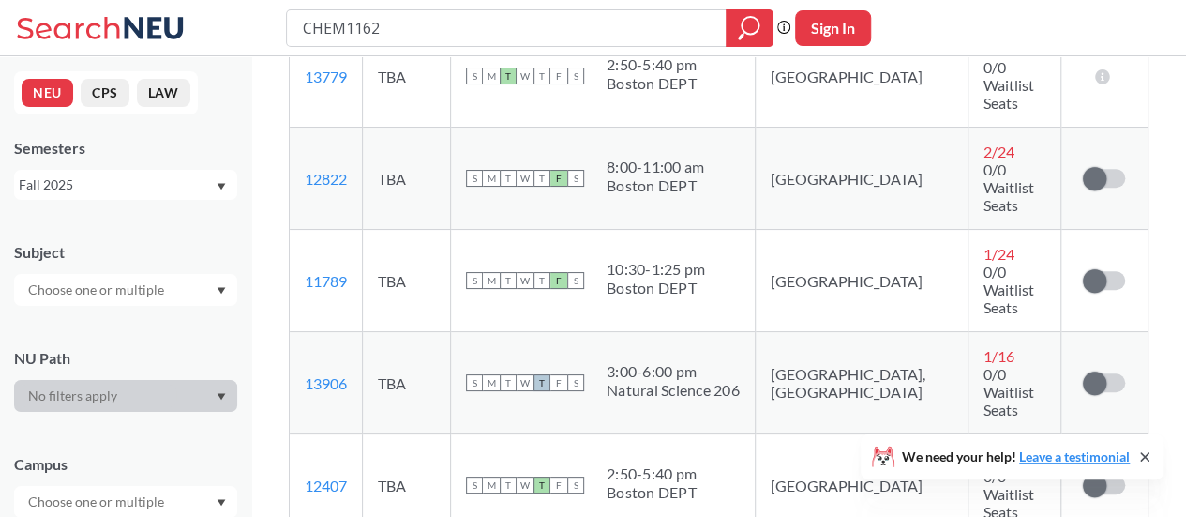
scroll to position [468, 0]
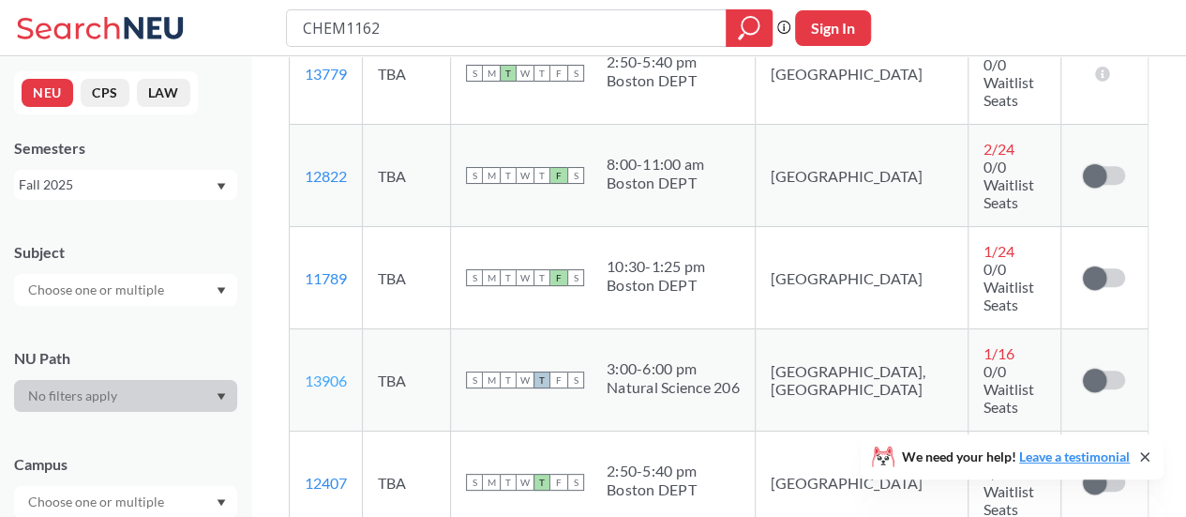
click at [329, 371] on link "13906" at bounding box center [326, 380] width 42 height 18
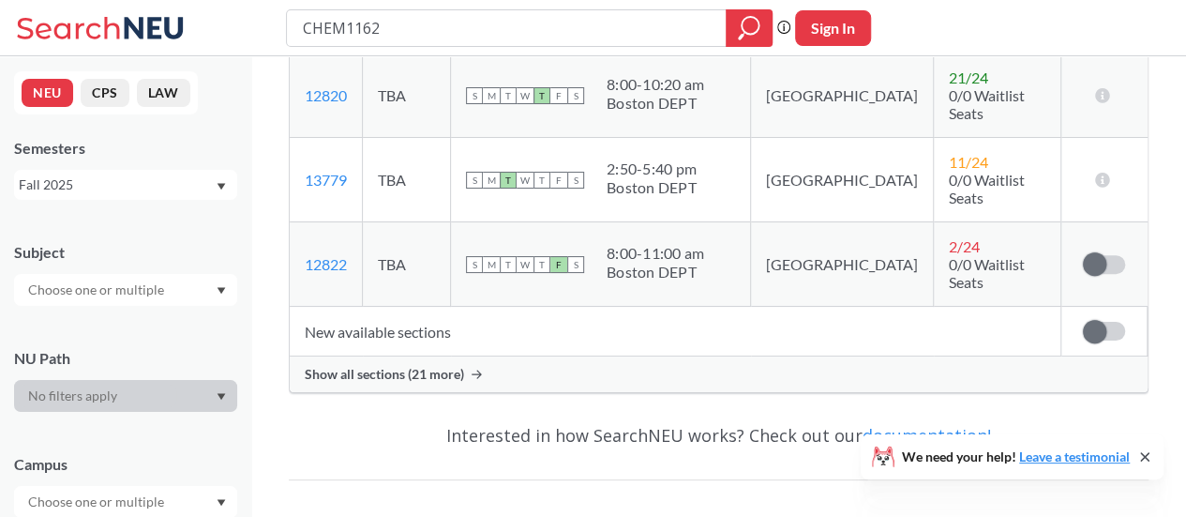
scroll to position [336, 0]
click at [400, 365] on span "Show all sections (21 more)" at bounding box center [384, 373] width 159 height 17
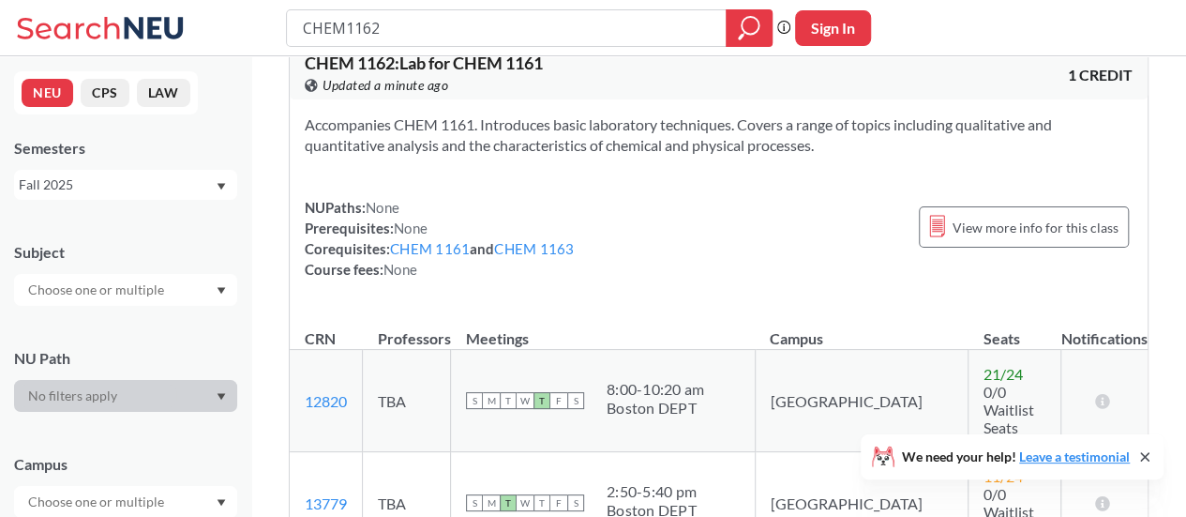
scroll to position [0, 0]
